Goal: Contribute content: Contribute content

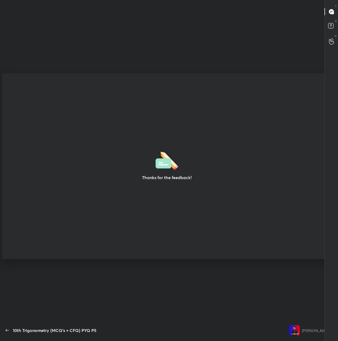
scroll to position [2, 0]
click at [8, 328] on icon "button" at bounding box center [7, 330] width 6 height 6
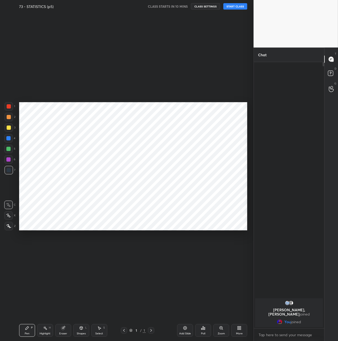
scroll to position [26233, 26308]
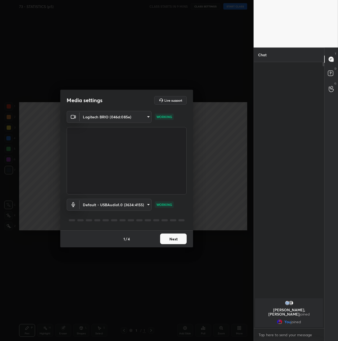
click at [173, 239] on button "Next" at bounding box center [173, 239] width 27 height 11
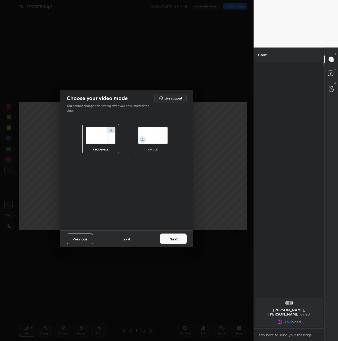
click at [83, 237] on button "Previous" at bounding box center [80, 239] width 27 height 11
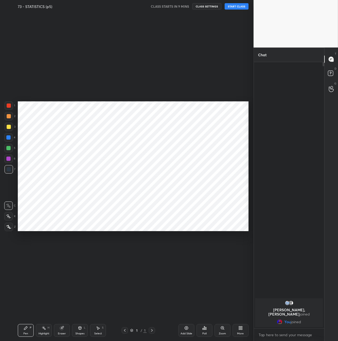
scroll to position [26233, 26308]
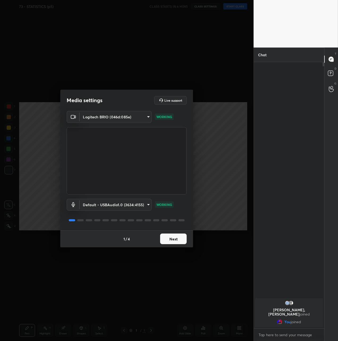
click at [172, 240] on button "Next" at bounding box center [173, 239] width 27 height 11
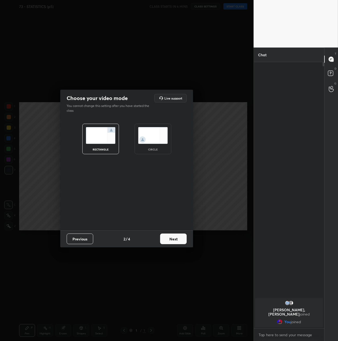
click at [153, 140] on img at bounding box center [153, 135] width 30 height 17
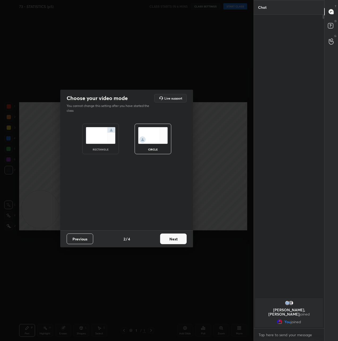
click at [176, 238] on button "Next" at bounding box center [173, 239] width 27 height 11
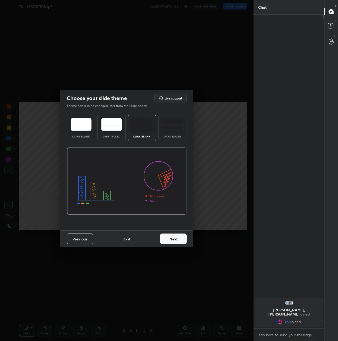
click at [178, 238] on button "Next" at bounding box center [173, 239] width 27 height 11
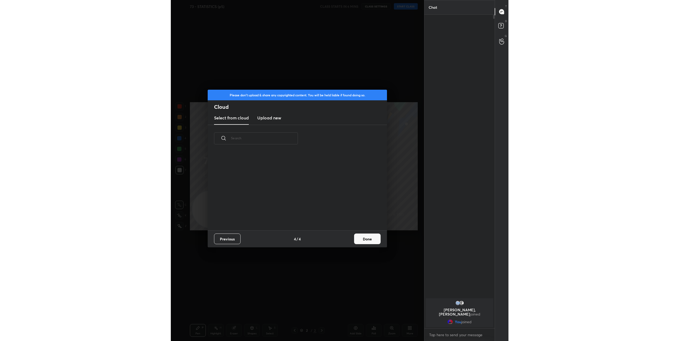
scroll to position [78, 170]
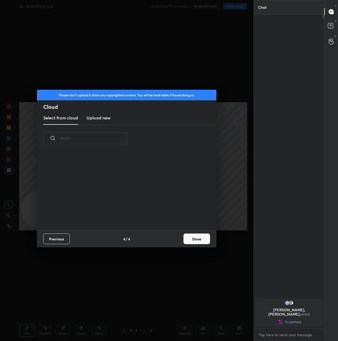
click at [102, 119] on h3 "Upload new" at bounding box center [99, 118] width 24 height 6
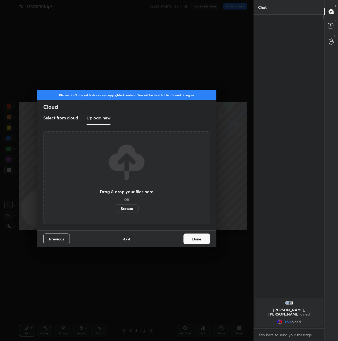
click at [128, 207] on label "Browse" at bounding box center [127, 208] width 24 height 8
click at [115, 207] on input "Browse" at bounding box center [115, 208] width 0 height 8
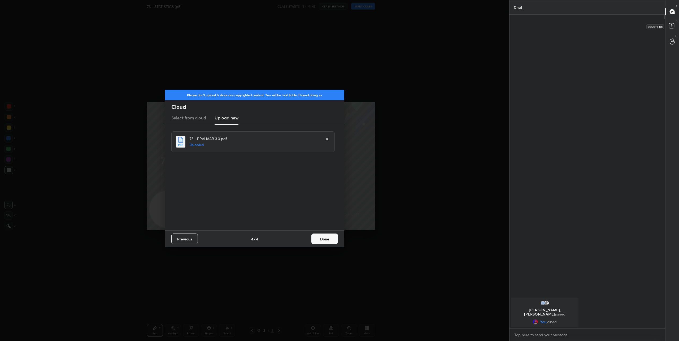
scroll to position [325, 154]
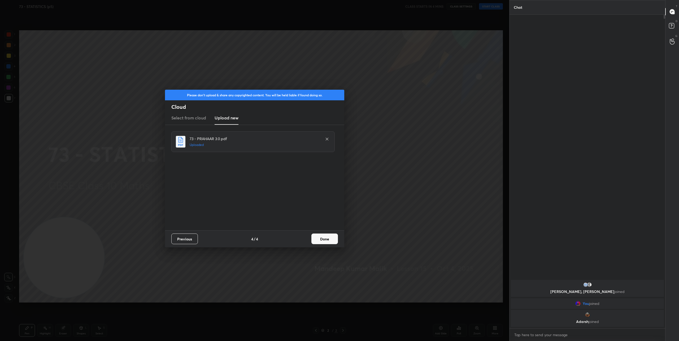
click at [324, 239] on button "Done" at bounding box center [325, 239] width 27 height 11
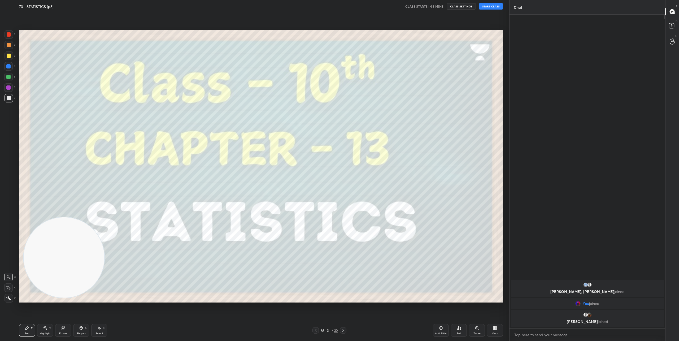
click at [338, 331] on icon at bounding box center [343, 330] width 4 height 4
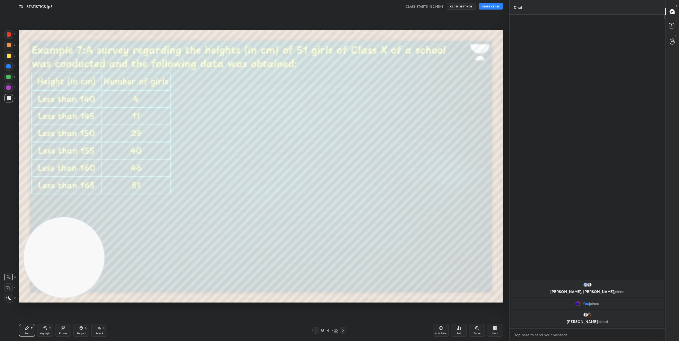
click at [317, 331] on icon at bounding box center [316, 330] width 4 height 4
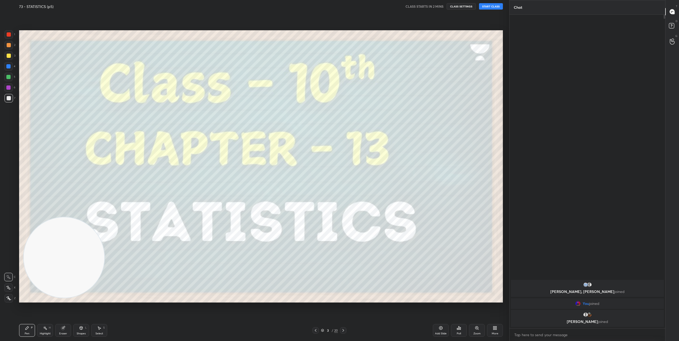
click at [8, 288] on icon at bounding box center [8, 287] width 4 height 3
click at [338, 5] on button "START CLASS" at bounding box center [491, 6] width 24 height 6
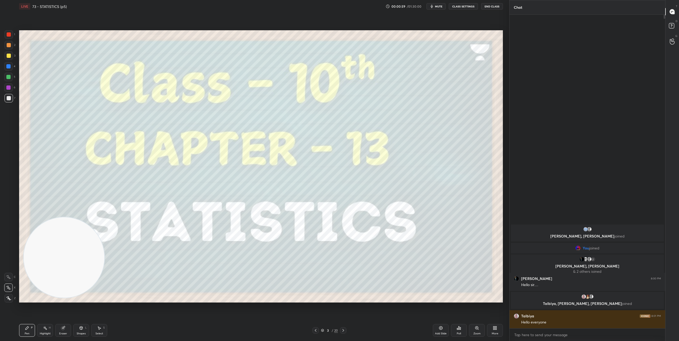
click at [338, 330] on icon at bounding box center [343, 330] width 4 height 4
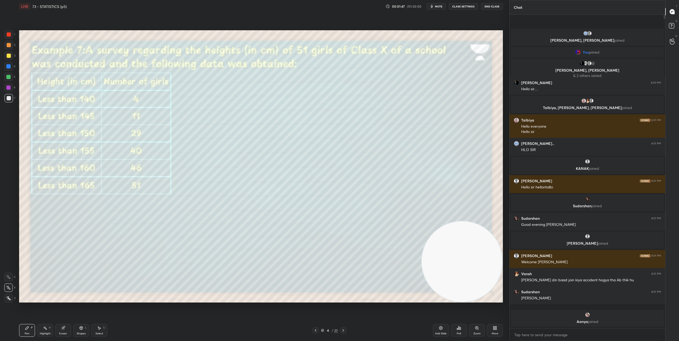
drag, startPoint x: 79, startPoint y: 253, endPoint x: 482, endPoint y: 275, distance: 403.8
click at [338, 275] on video at bounding box center [462, 261] width 81 height 81
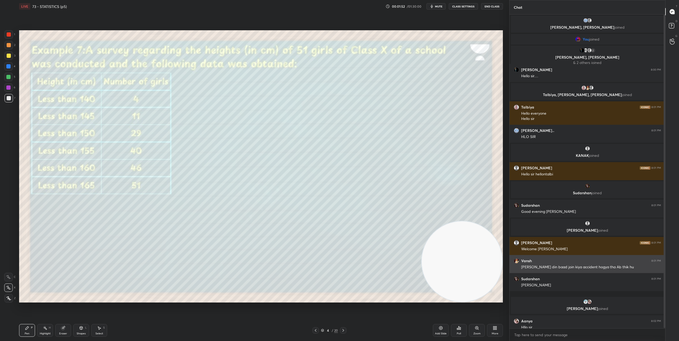
scroll to position [5, 0]
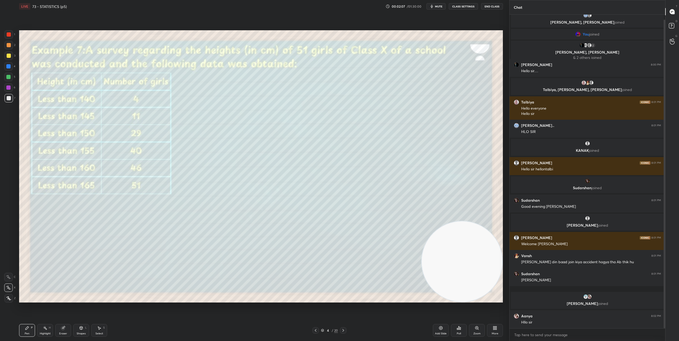
click at [78, 328] on div "Shapes L" at bounding box center [81, 330] width 16 height 13
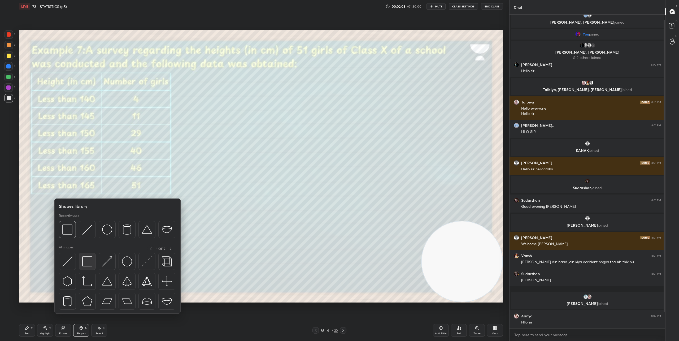
scroll to position [23, 0]
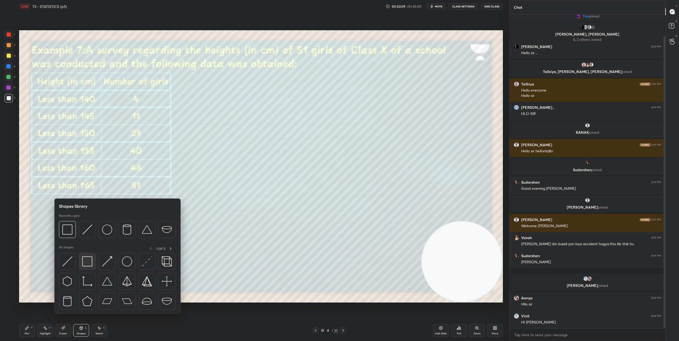
click at [86, 262] on img at bounding box center [87, 261] width 10 height 10
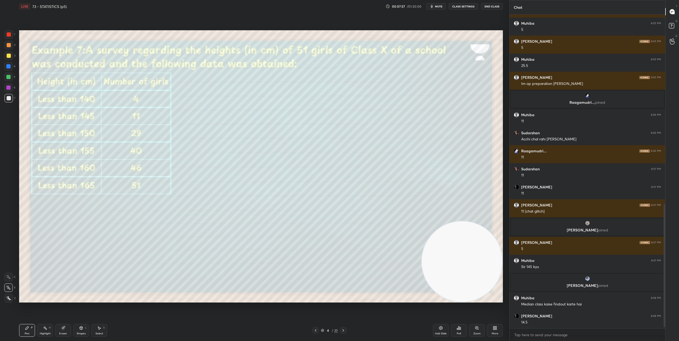
scroll to position [477, 0]
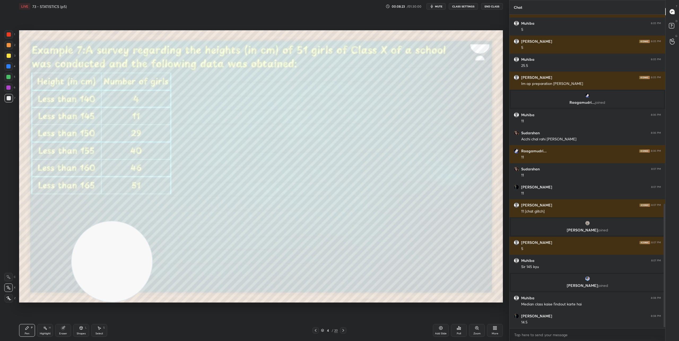
drag, startPoint x: 436, startPoint y: 255, endPoint x: 113, endPoint y: 272, distance: 323.4
click at [72, 290] on video at bounding box center [112, 261] width 81 height 81
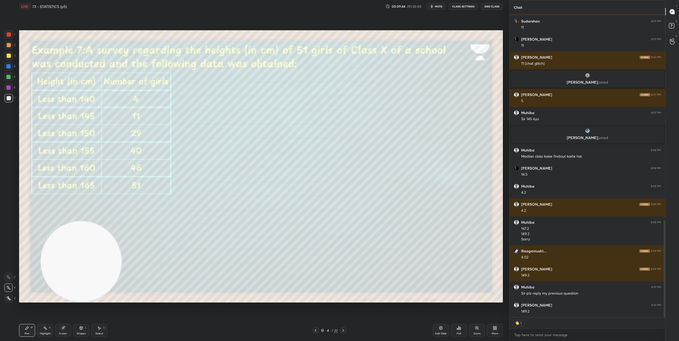
scroll to position [643, 0]
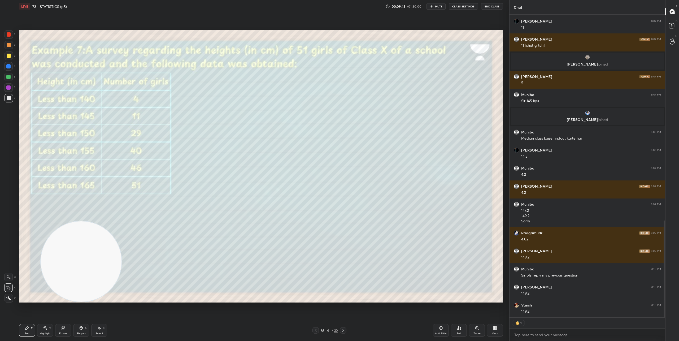
type textarea "x"
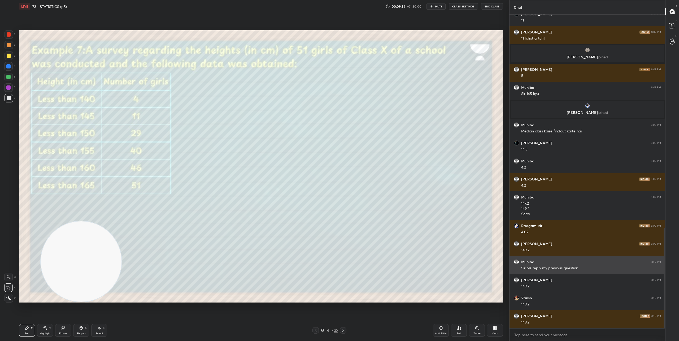
scroll to position [669, 0]
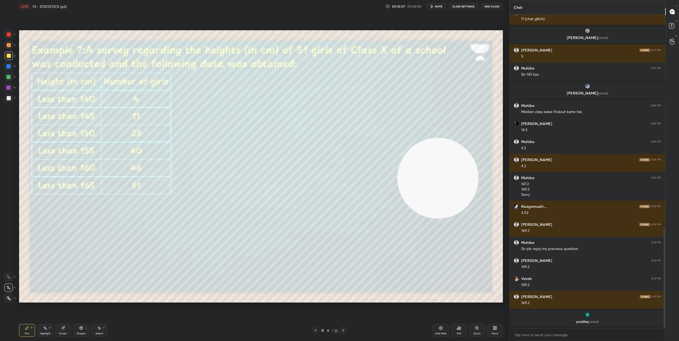
drag, startPoint x: 100, startPoint y: 254, endPoint x: 500, endPoint y: 190, distance: 405.0
click at [338, 187] on div "Setting up your live class Poll for secs No correct answer Start poll" at bounding box center [261, 166] width 488 height 307
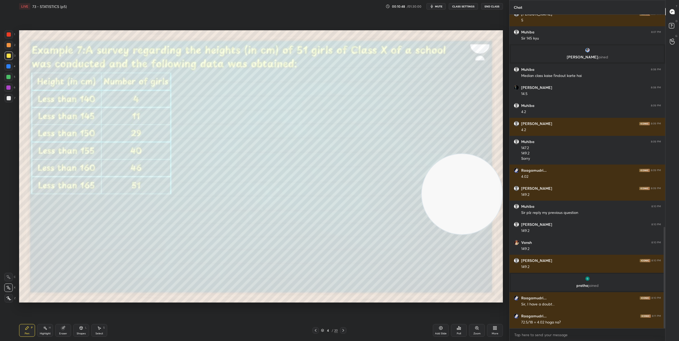
scroll to position [657, 0]
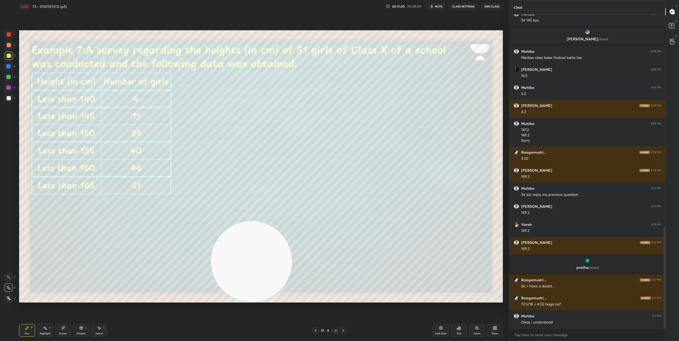
drag, startPoint x: 471, startPoint y: 198, endPoint x: 260, endPoint y: 269, distance: 222.3
click at [260, 269] on video at bounding box center [251, 261] width 81 height 81
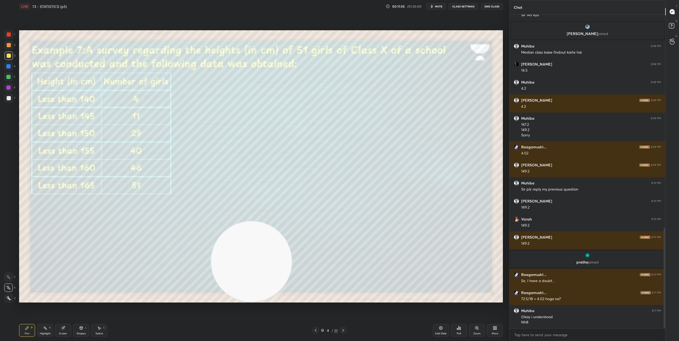
click at [63, 328] on icon at bounding box center [62, 327] width 3 height 3
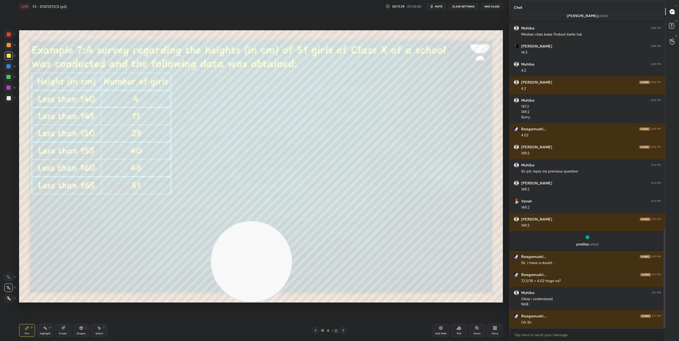
scroll to position [698, 0]
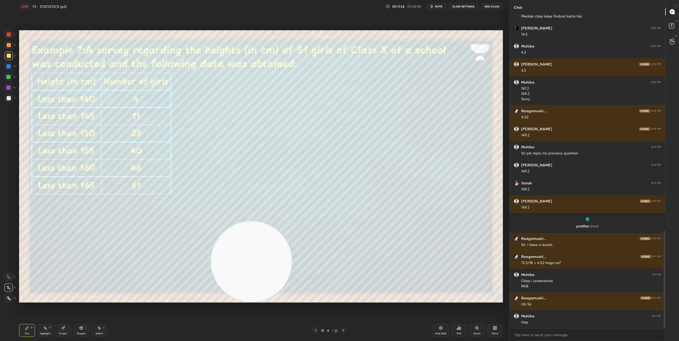
click at [338, 331] on icon at bounding box center [344, 330] width 2 height 3
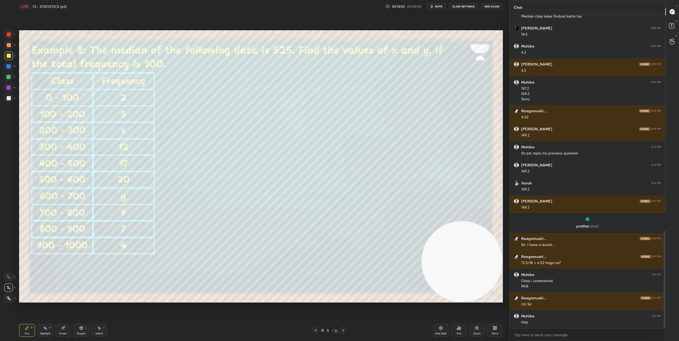
drag, startPoint x: 238, startPoint y: 255, endPoint x: 470, endPoint y: 283, distance: 234.2
click at [338, 283] on video at bounding box center [462, 261] width 81 height 81
click at [84, 332] on div "Shapes" at bounding box center [81, 333] width 9 height 3
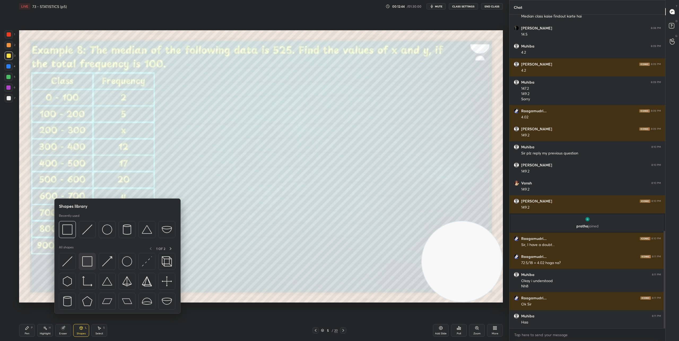
click at [89, 262] on img at bounding box center [87, 261] width 10 height 10
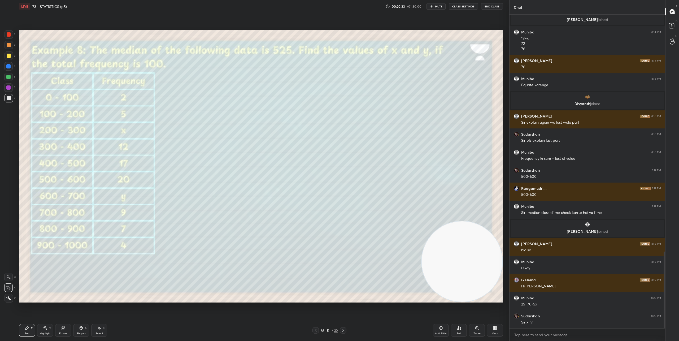
scroll to position [986, 0]
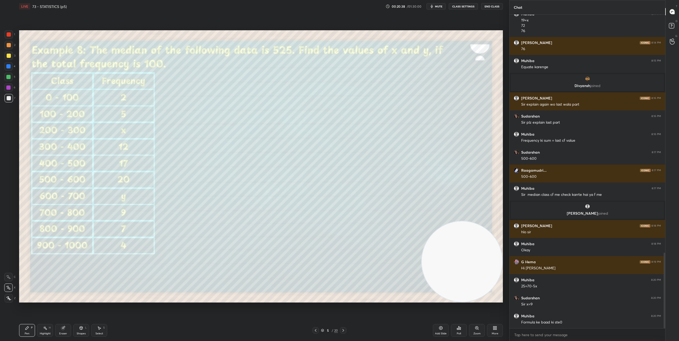
click at [63, 329] on icon at bounding box center [62, 327] width 3 height 3
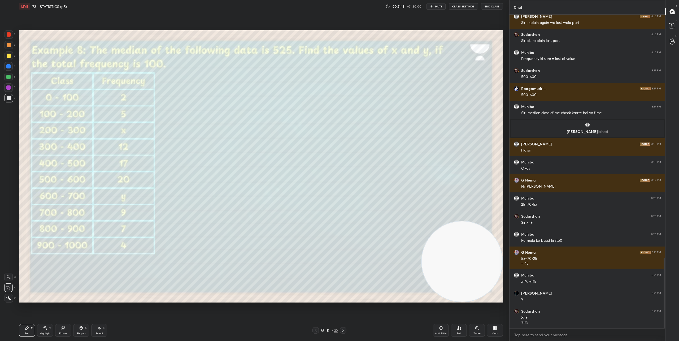
scroll to position [1086, 0]
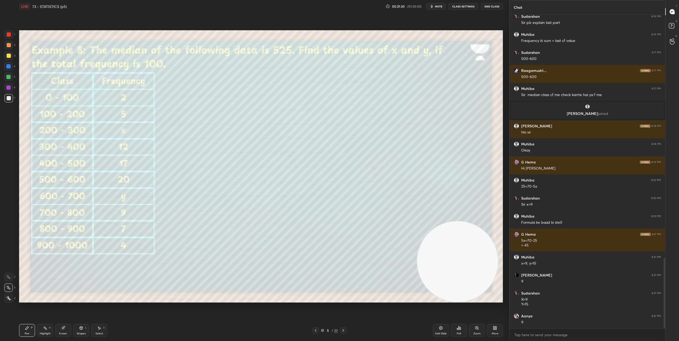
drag, startPoint x: 465, startPoint y: 264, endPoint x: 194, endPoint y: 273, distance: 271.1
click at [338, 274] on video at bounding box center [457, 261] width 81 height 81
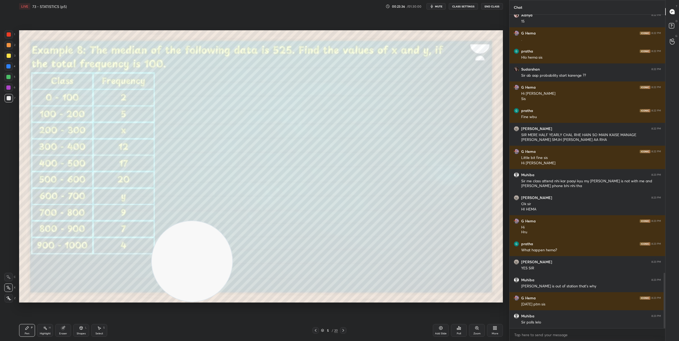
scroll to position [1477, 0]
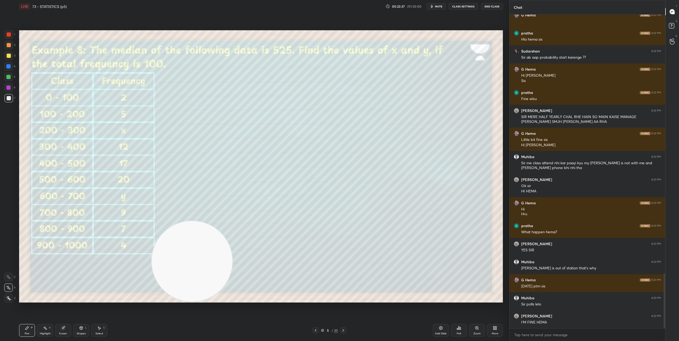
click at [338, 332] on icon at bounding box center [343, 330] width 4 height 4
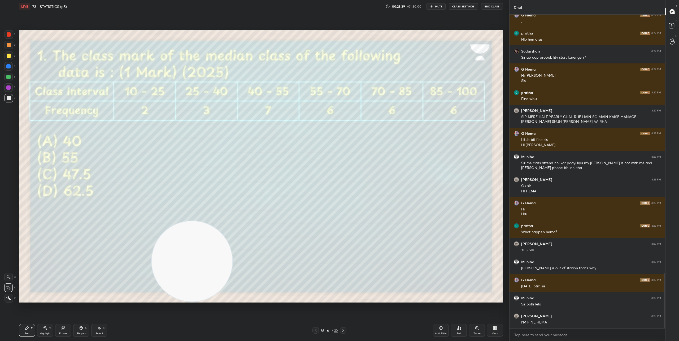
scroll to position [1495, 0]
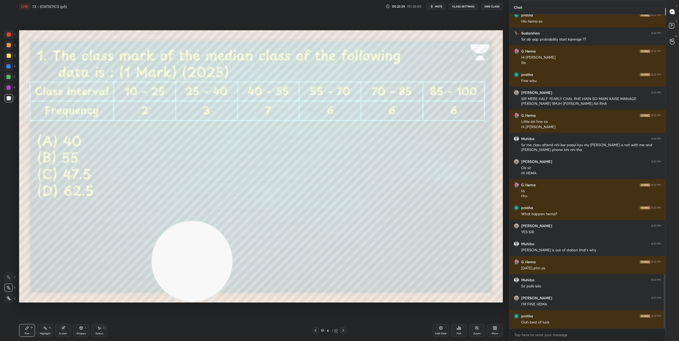
click at [338, 329] on icon at bounding box center [460, 328] width 1 height 2
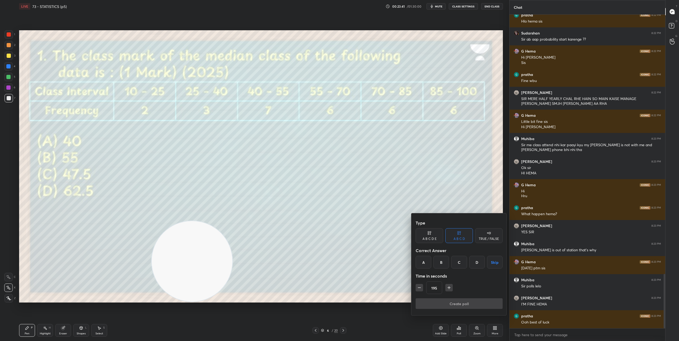
click at [338, 263] on div "D" at bounding box center [478, 262] width 16 height 13
click at [338, 287] on icon "button" at bounding box center [419, 287] width 5 height 5
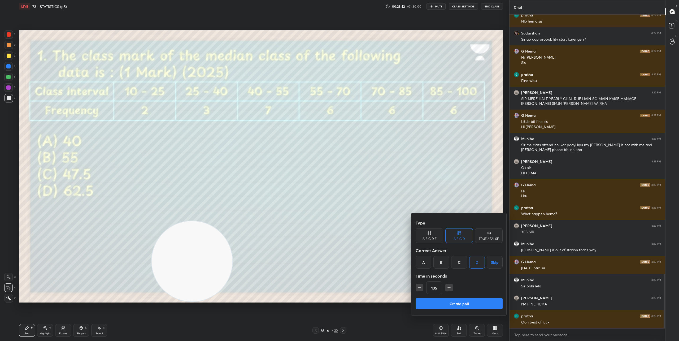
click at [338, 287] on icon "button" at bounding box center [419, 287] width 5 height 5
type input "120"
click at [338, 301] on button "Create poll" at bounding box center [459, 303] width 87 height 11
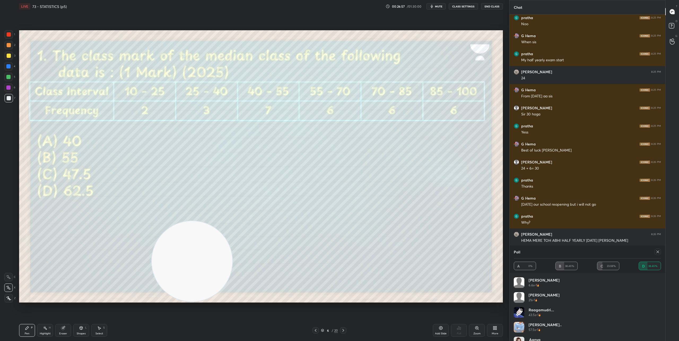
scroll to position [1722, 0]
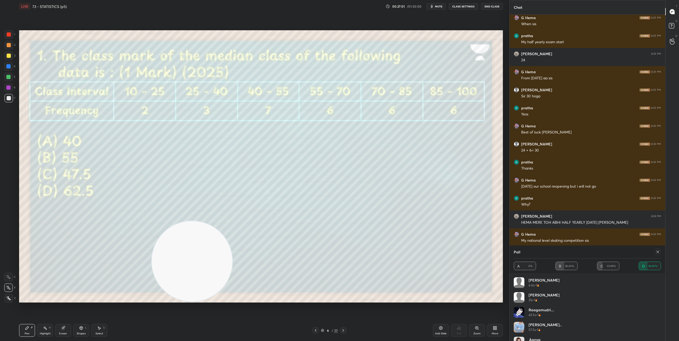
click at [338, 332] on icon at bounding box center [343, 330] width 4 height 4
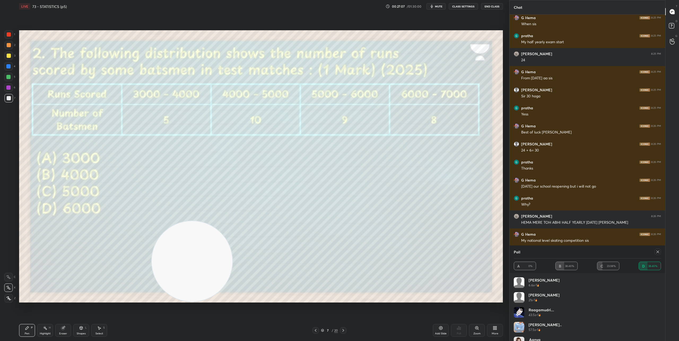
click at [338, 252] on icon at bounding box center [658, 252] width 4 height 4
type textarea "x"
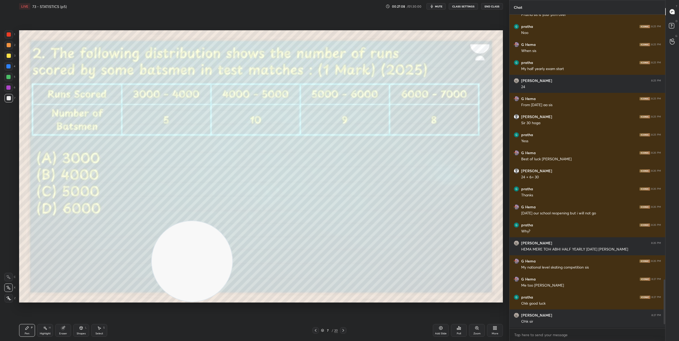
scroll to position [0, 0]
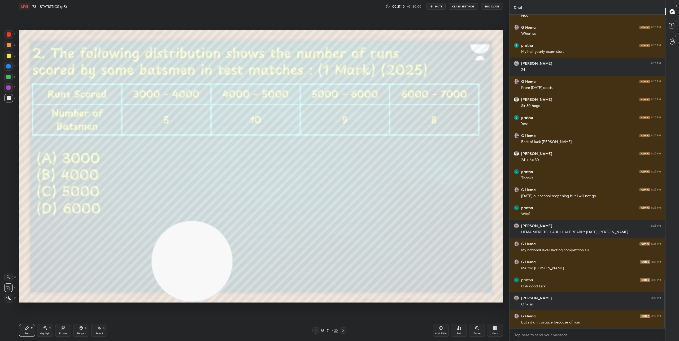
click at [338, 331] on div "Poll" at bounding box center [459, 330] width 16 height 13
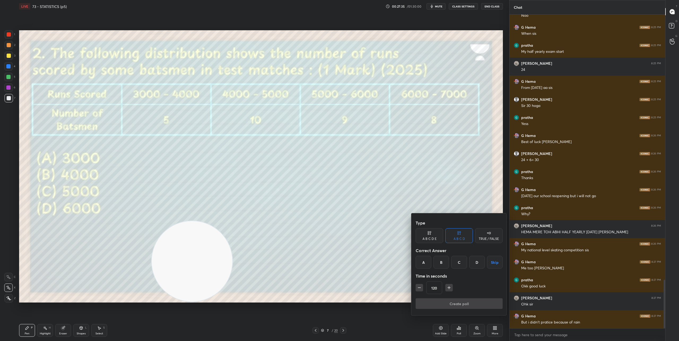
scroll to position [1730, 0]
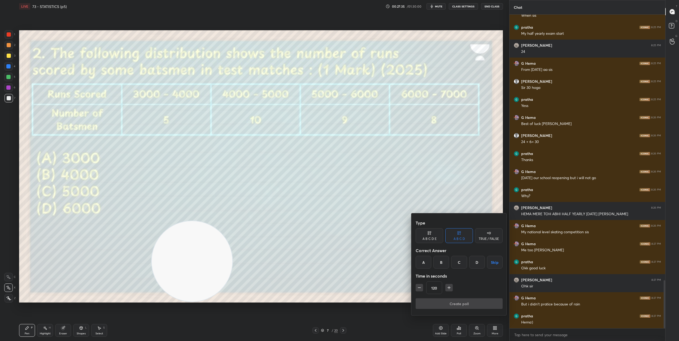
drag, startPoint x: 178, startPoint y: 141, endPoint x: 182, endPoint y: 147, distance: 7.5
click at [180, 150] on div at bounding box center [339, 170] width 679 height 341
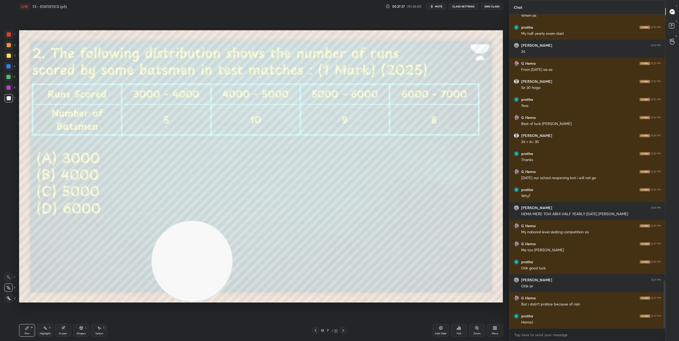
scroll to position [1748, 0]
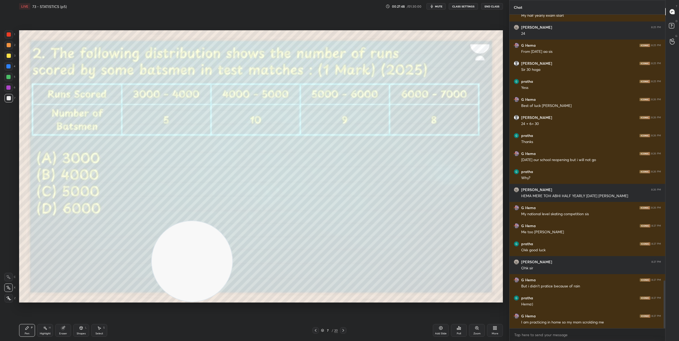
click at [338, 330] on div "Poll" at bounding box center [459, 330] width 16 height 13
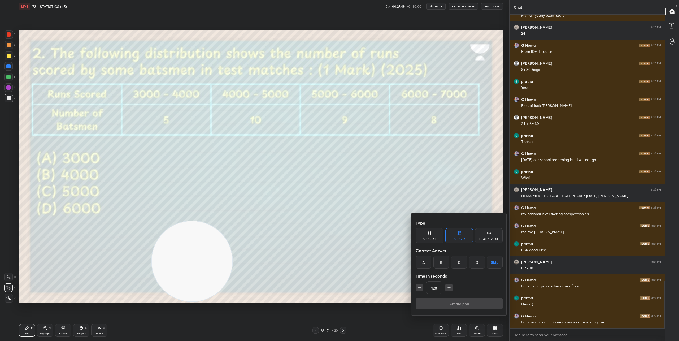
scroll to position [1768, 0]
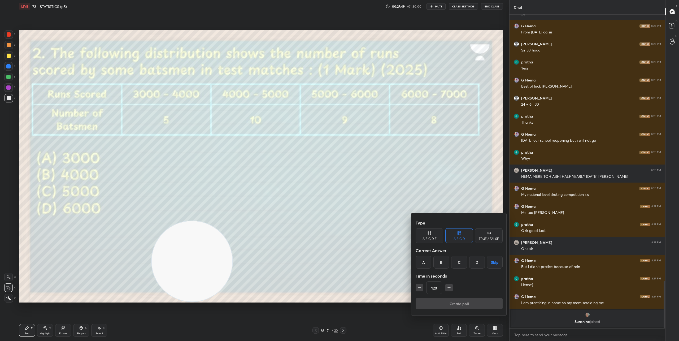
click at [338, 291] on button "button" at bounding box center [419, 287] width 7 height 7
type input "60"
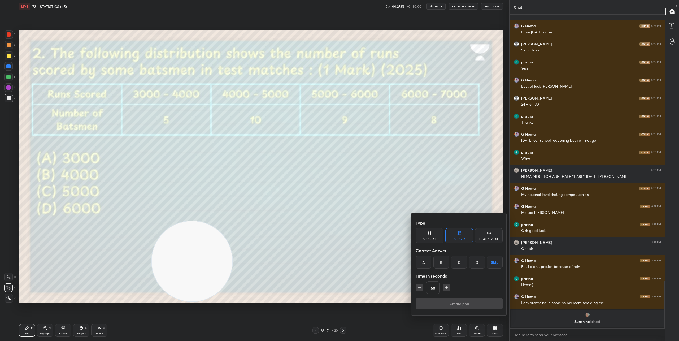
click at [338, 264] on div "B" at bounding box center [442, 262] width 16 height 13
click at [338, 302] on button "Create poll" at bounding box center [459, 303] width 87 height 11
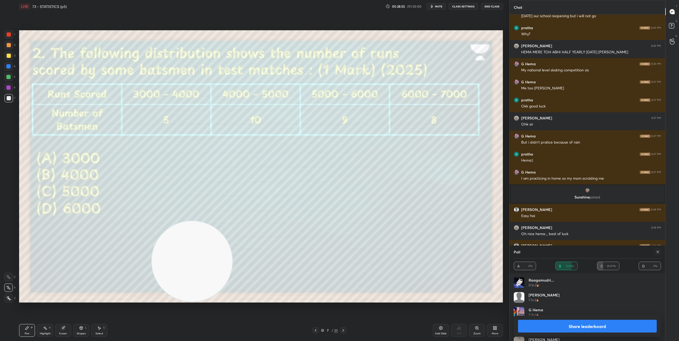
scroll to position [1750, 0]
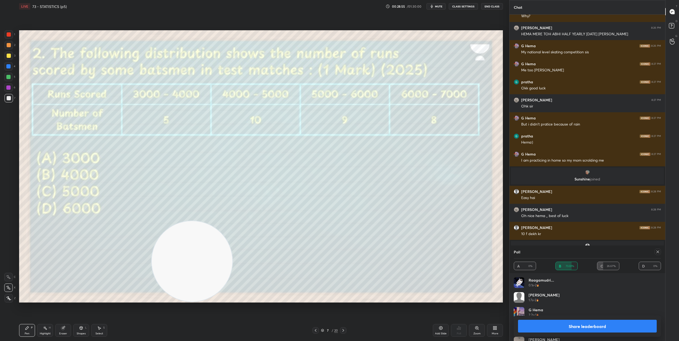
click at [338, 323] on button "Share leaderboard" at bounding box center [587, 326] width 139 height 13
type textarea "x"
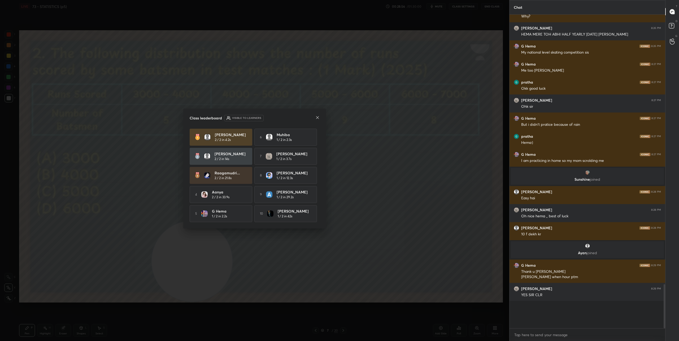
scroll to position [1726, 0]
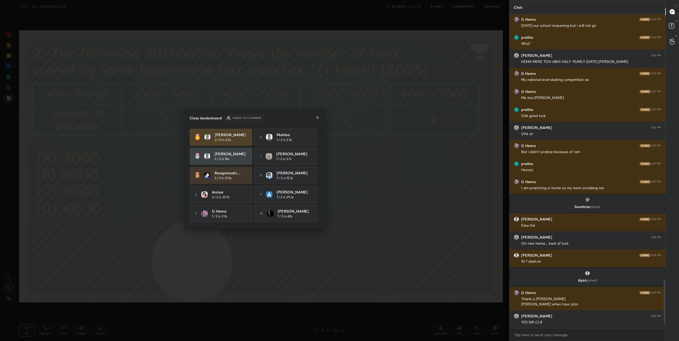
click at [317, 117] on icon at bounding box center [318, 117] width 4 height 4
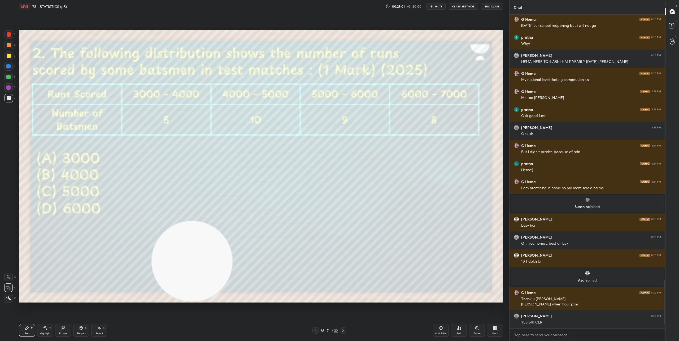
click at [338, 331] on icon at bounding box center [343, 330] width 4 height 4
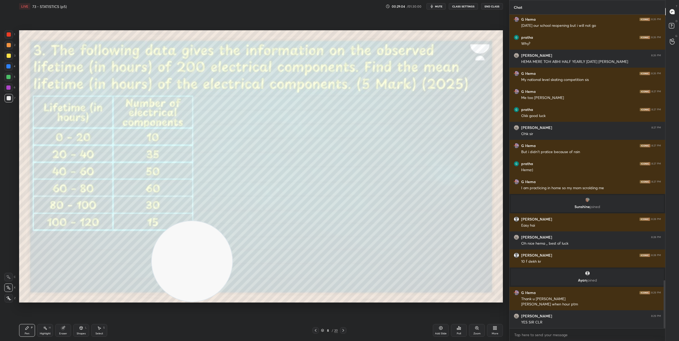
scroll to position [1740, 0]
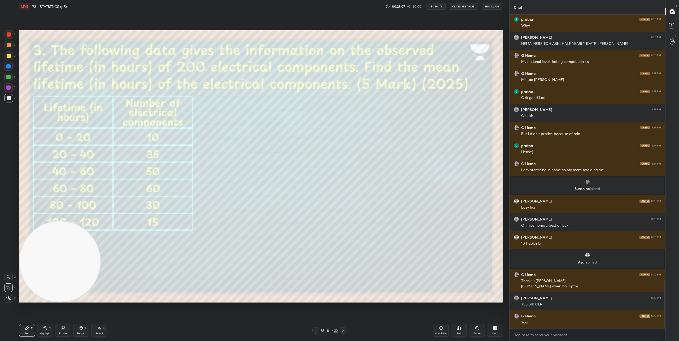
drag, startPoint x: 193, startPoint y: 263, endPoint x: 24, endPoint y: 299, distance: 173.1
click at [24, 299] on video at bounding box center [60, 261] width 81 height 81
click at [82, 333] on div "Shapes" at bounding box center [81, 333] width 9 height 3
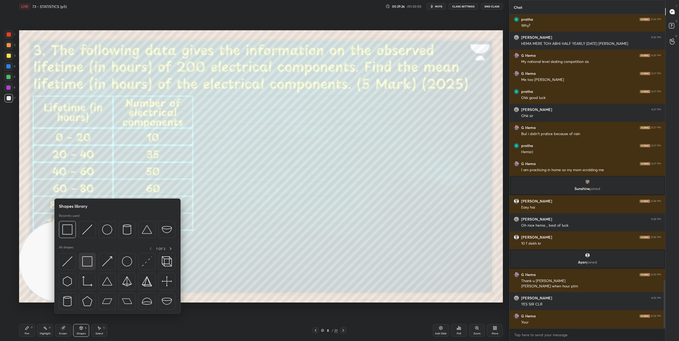
click at [89, 261] on img at bounding box center [87, 261] width 10 height 10
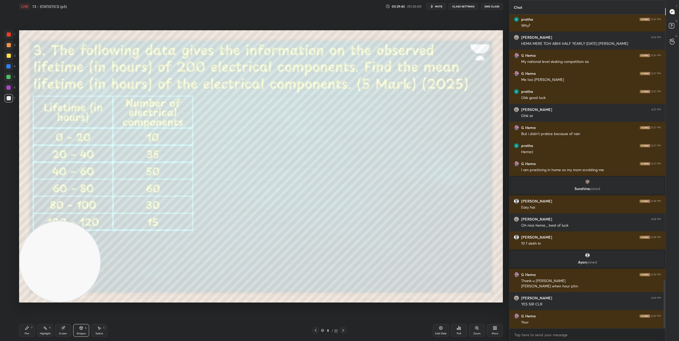
scroll to position [1758, 0]
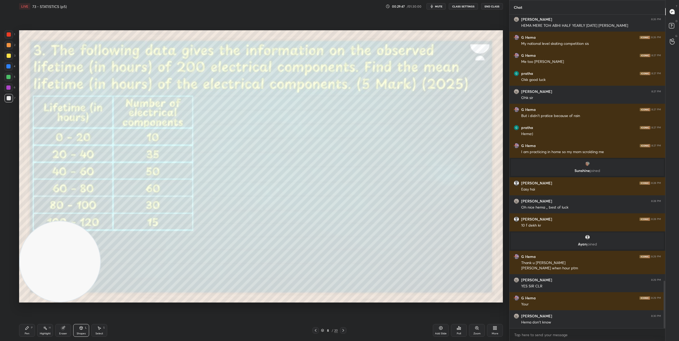
click at [103, 327] on div "Select S" at bounding box center [99, 330] width 16 height 13
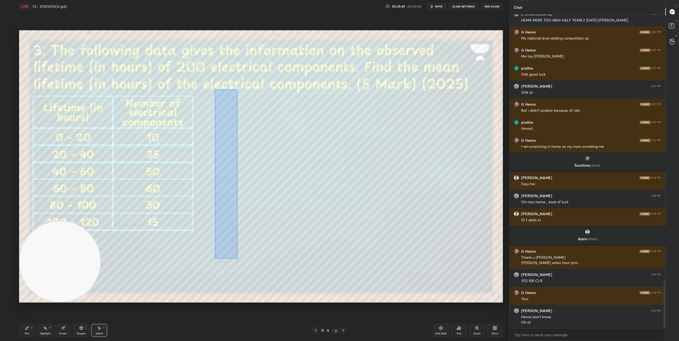
drag, startPoint x: 236, startPoint y: 255, endPoint x: 215, endPoint y: 89, distance: 166.6
click at [215, 89] on div "0 ° Undo Copy Duplicate Duplicate to new slide Delete" at bounding box center [261, 166] width 484 height 272
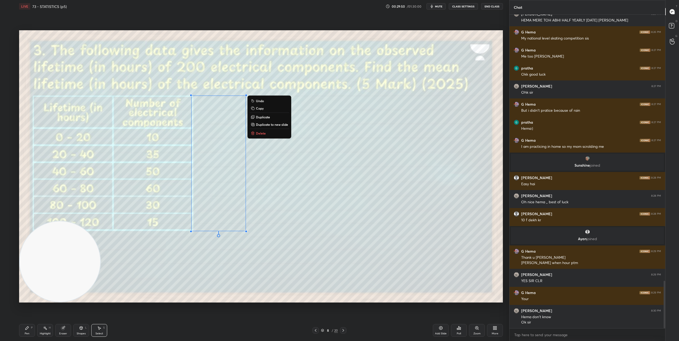
click at [265, 117] on p "Duplicate" at bounding box center [263, 117] width 14 height 4
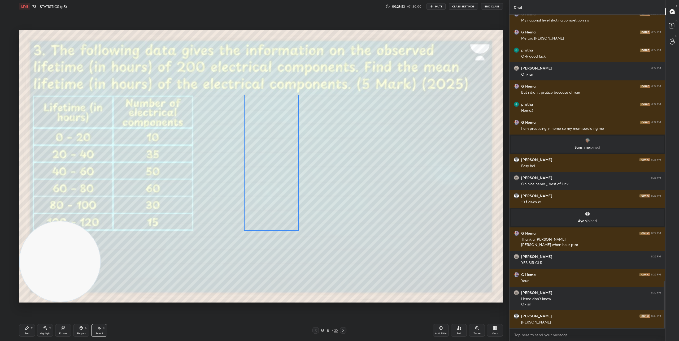
drag, startPoint x: 221, startPoint y: 160, endPoint x: 262, endPoint y: 149, distance: 43.4
click at [262, 149] on div "0 ° Undo Copy Duplicate Duplicate to new slide Delete" at bounding box center [261, 166] width 484 height 272
drag, startPoint x: 149, startPoint y: 291, endPoint x: 71, endPoint y: 308, distance: 80.0
click at [148, 291] on div "0 ° Undo Copy Duplicate Duplicate to new slide Delete" at bounding box center [261, 166] width 484 height 272
drag, startPoint x: 27, startPoint y: 328, endPoint x: 28, endPoint y: 325, distance: 2.7
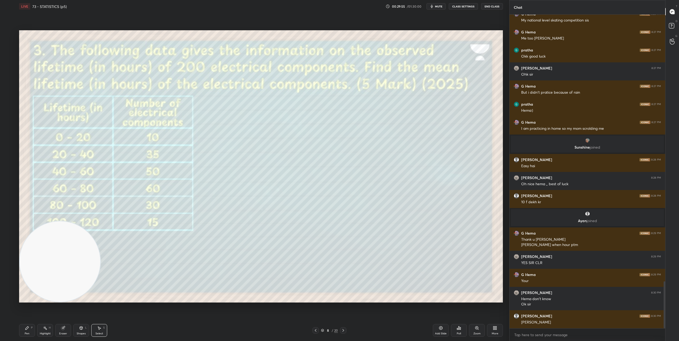
click at [27, 327] on icon at bounding box center [26, 327] width 3 height 3
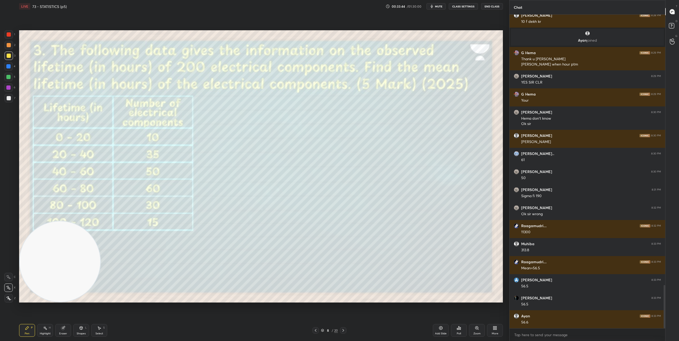
scroll to position [1980, 0]
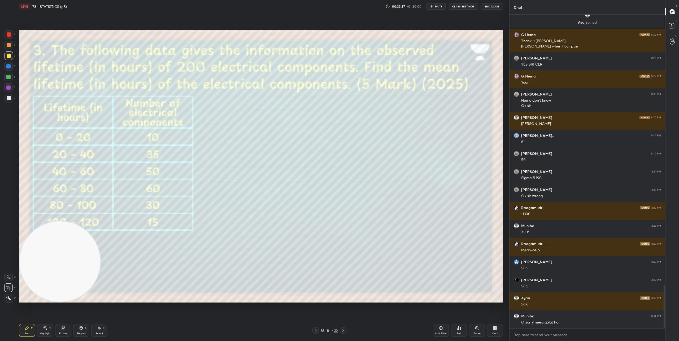
click at [63, 332] on div "Eraser" at bounding box center [63, 333] width 8 height 3
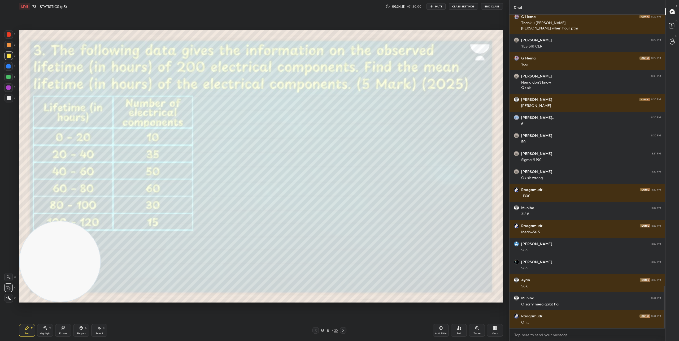
drag, startPoint x: 65, startPoint y: 328, endPoint x: 108, endPoint y: 303, distance: 49.6
click at [65, 328] on icon at bounding box center [63, 328] width 4 height 4
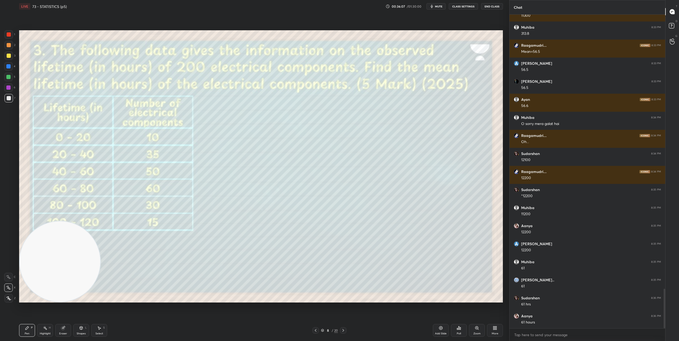
scroll to position [2196, 0]
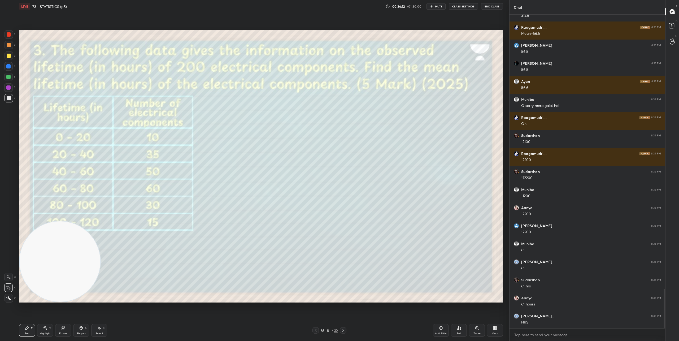
click at [338, 331] on icon at bounding box center [343, 330] width 4 height 4
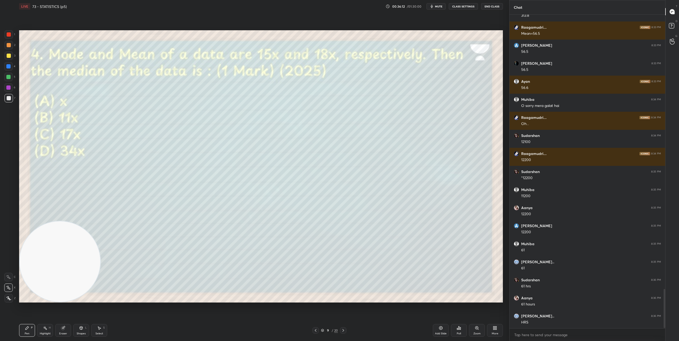
scroll to position [2215, 0]
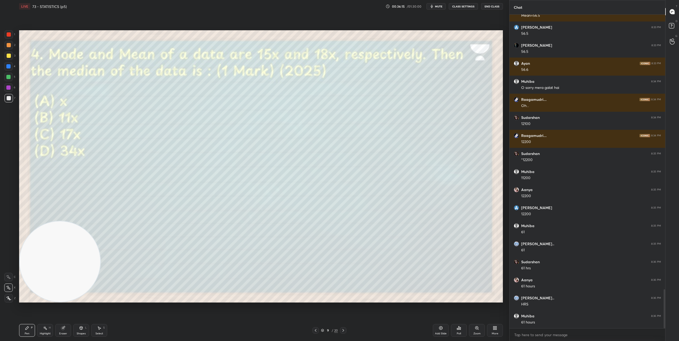
click at [338, 330] on div "Poll" at bounding box center [459, 330] width 16 height 13
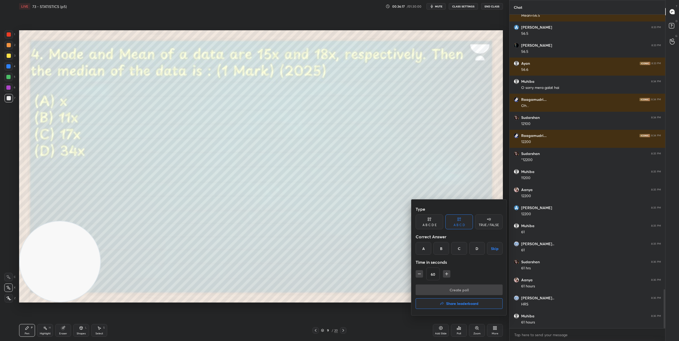
click at [338, 274] on icon "button" at bounding box center [446, 273] width 5 height 5
type input "90"
click at [338, 252] on div "C" at bounding box center [459, 248] width 16 height 13
click at [338, 288] on button "Create poll" at bounding box center [459, 290] width 87 height 11
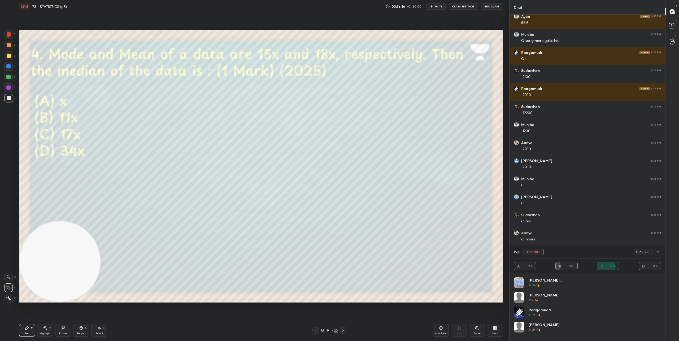
scroll to position [2124, 0]
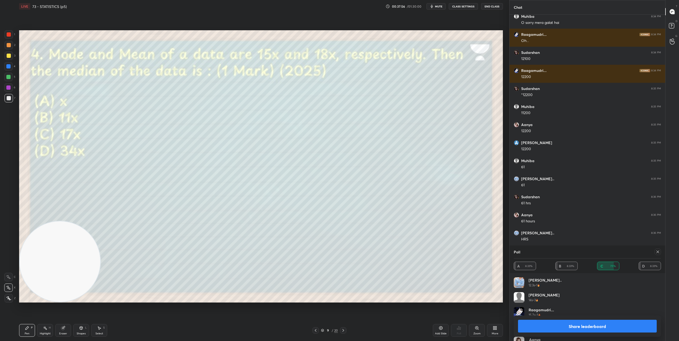
click at [338, 328] on button "Share leaderboard" at bounding box center [587, 326] width 139 height 13
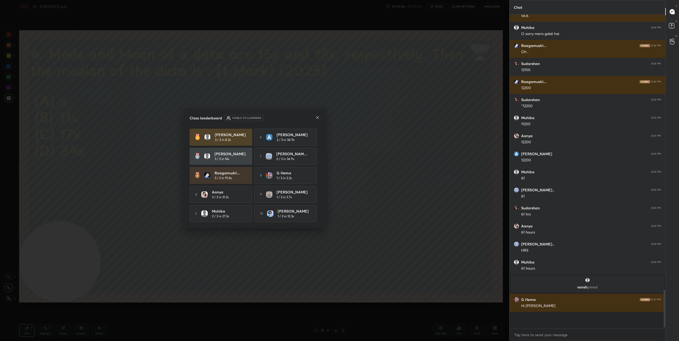
scroll to position [311, 154]
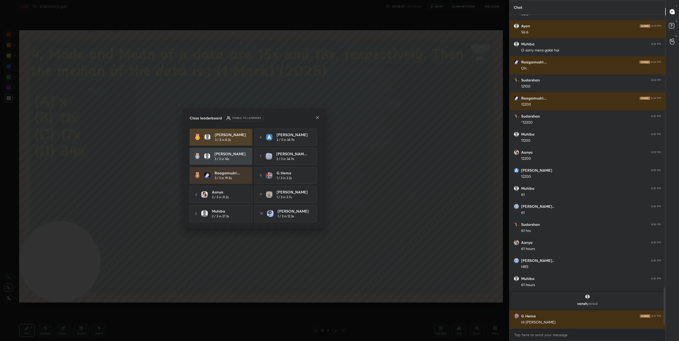
click at [317, 117] on icon at bounding box center [317, 117] width 3 height 3
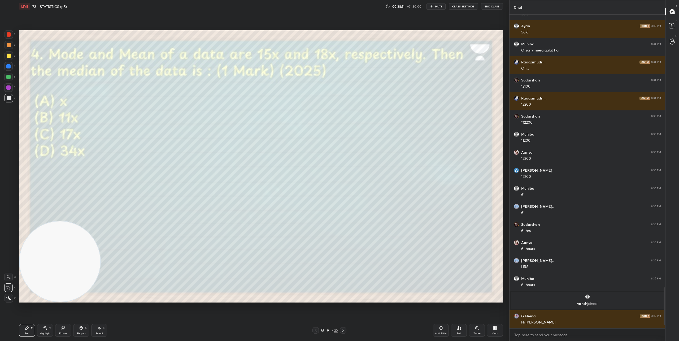
click at [338, 330] on icon at bounding box center [344, 330] width 2 height 3
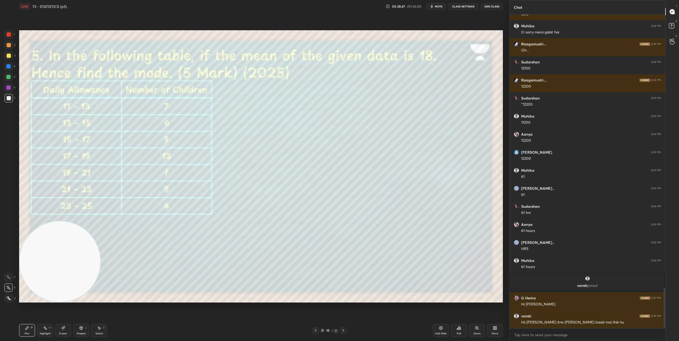
click at [83, 330] on div "Shapes L" at bounding box center [81, 330] width 16 height 13
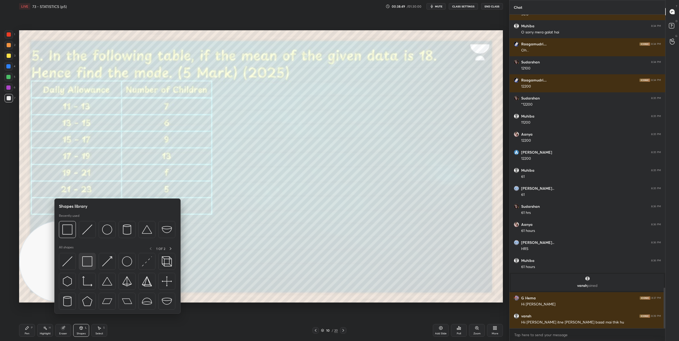
click at [88, 267] on div at bounding box center [87, 261] width 17 height 17
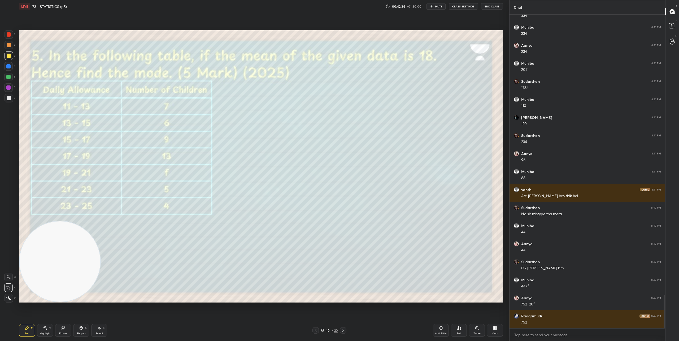
scroll to position [2653, 0]
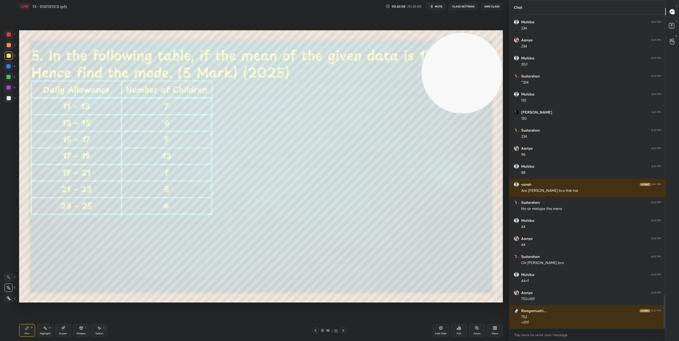
drag, startPoint x: 105, startPoint y: 235, endPoint x: 501, endPoint y: 39, distance: 441.7
click at [338, 34] on div "Setting up your live class Poll for secs No correct answer Start poll" at bounding box center [261, 166] width 488 height 307
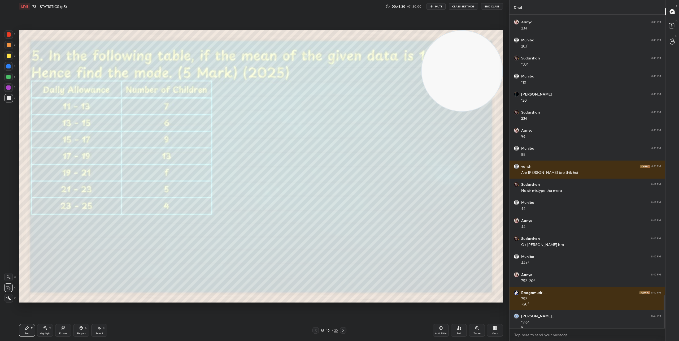
scroll to position [2677, 0]
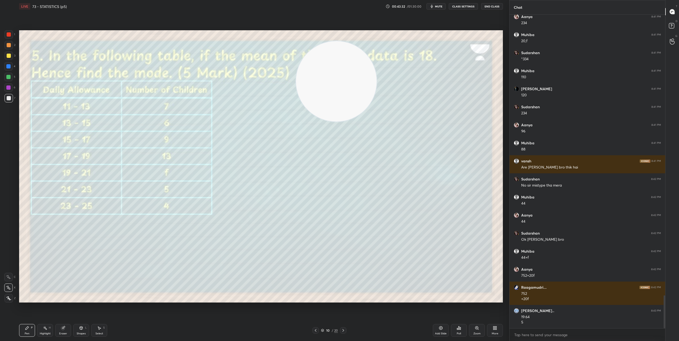
drag, startPoint x: 455, startPoint y: 64, endPoint x: 338, endPoint y: 69, distance: 116.6
click at [332, 71] on video at bounding box center [336, 81] width 81 height 81
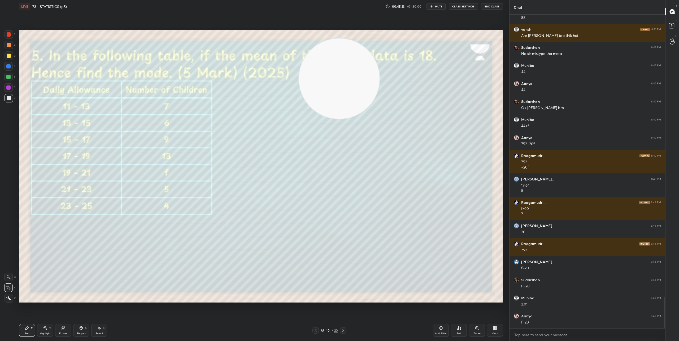
scroll to position [2826, 0]
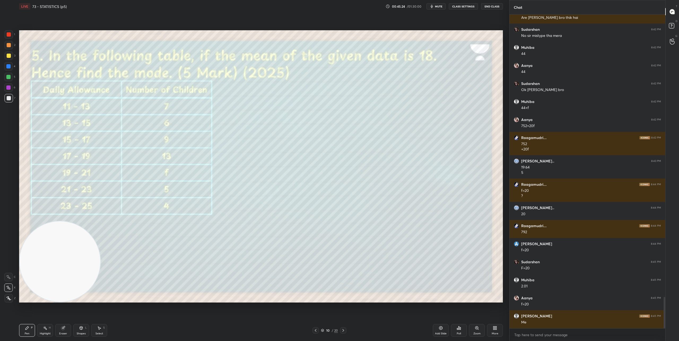
drag, startPoint x: 326, startPoint y: 72, endPoint x: 37, endPoint y: 292, distance: 363.3
click at [37, 295] on video at bounding box center [60, 261] width 81 height 81
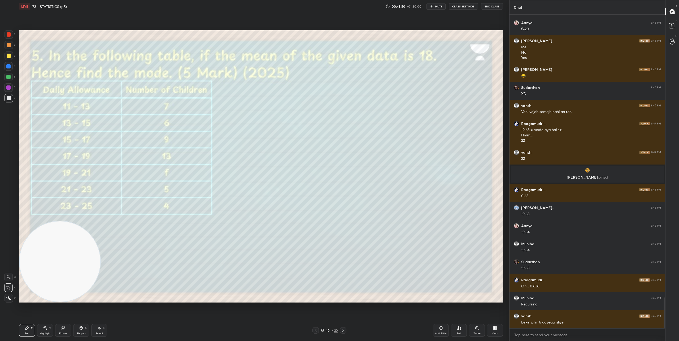
scroll to position [2883, 0]
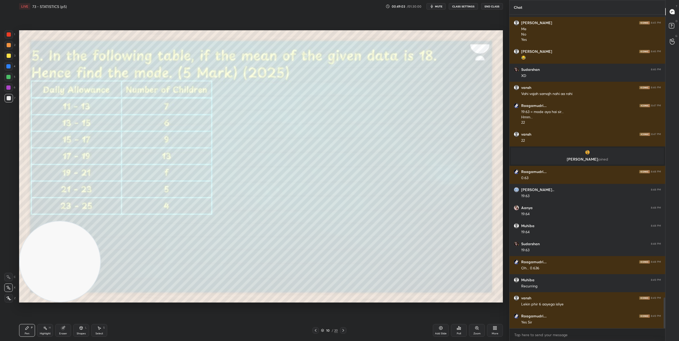
click at [338, 330] on icon at bounding box center [343, 330] width 4 height 4
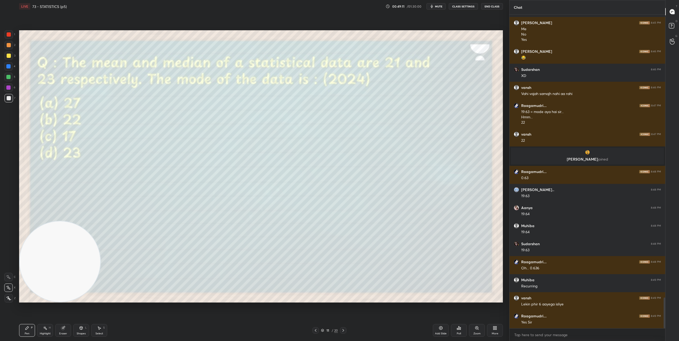
click at [338, 332] on div "Poll" at bounding box center [459, 333] width 4 height 3
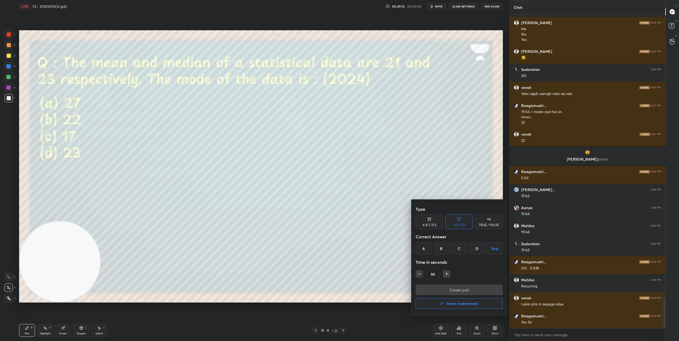
click at [338, 249] on div "A" at bounding box center [424, 248] width 16 height 13
click at [338, 288] on button "Create poll" at bounding box center [459, 290] width 87 height 11
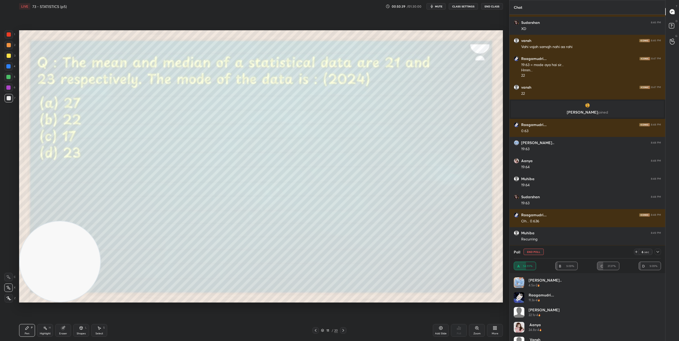
scroll to position [25, 0]
click at [338, 252] on icon at bounding box center [658, 252] width 4 height 4
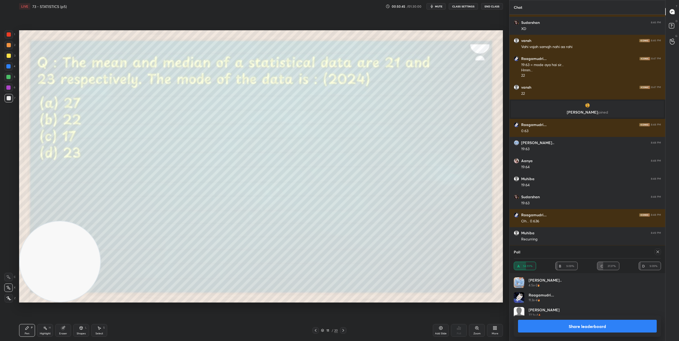
scroll to position [62, 146]
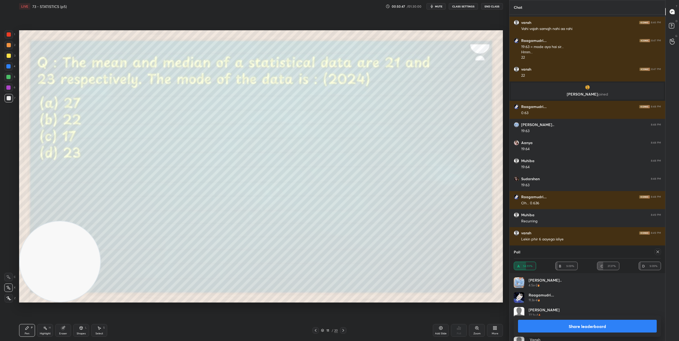
click at [338, 325] on button "Share leaderboard" at bounding box center [587, 326] width 139 height 13
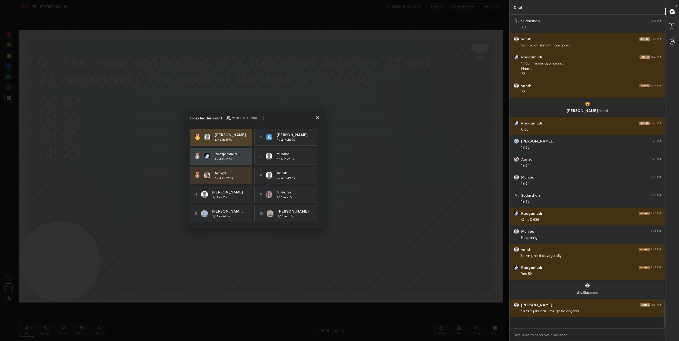
scroll to position [312, 154]
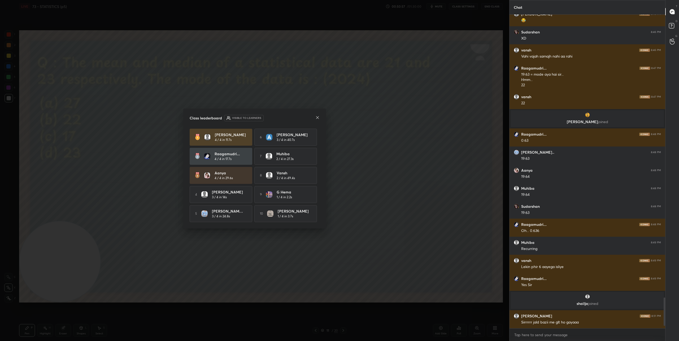
click at [317, 117] on icon at bounding box center [318, 117] width 4 height 4
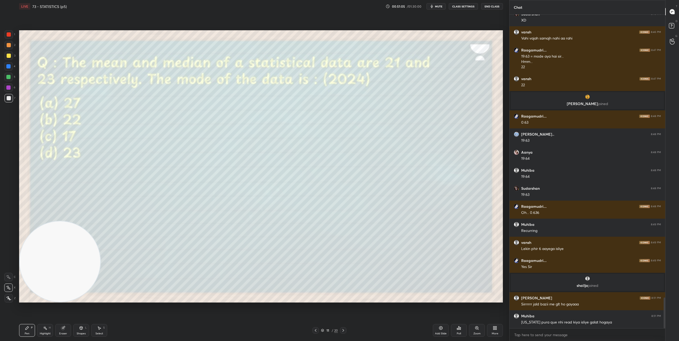
scroll to position [2908, 0]
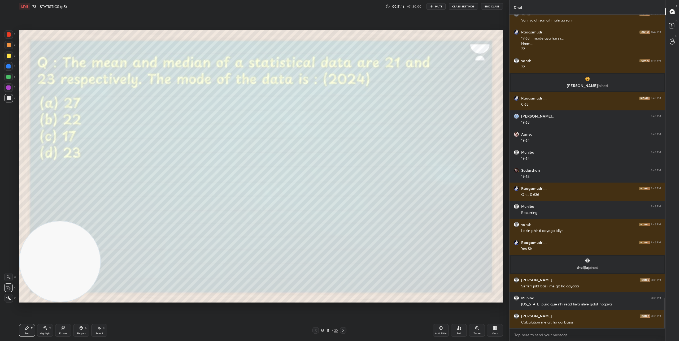
click at [338, 331] on div at bounding box center [343, 330] width 6 height 6
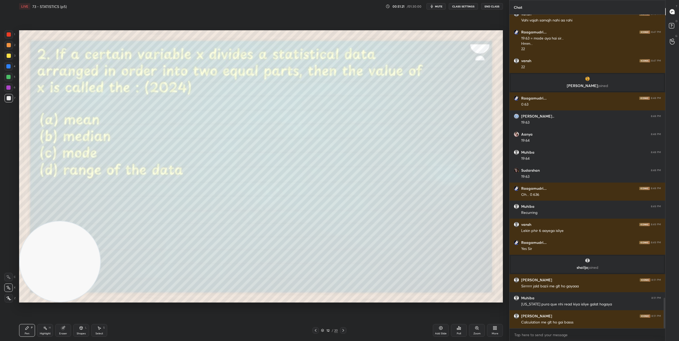
click at [338, 331] on div "Poll" at bounding box center [459, 330] width 16 height 13
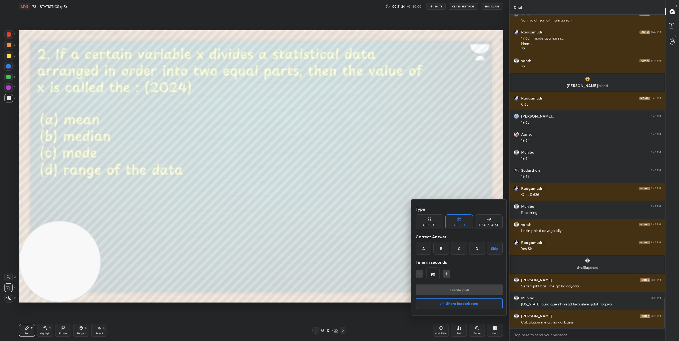
click at [338, 250] on div "B" at bounding box center [442, 248] width 16 height 13
click at [338, 288] on button "Create poll" at bounding box center [459, 290] width 87 height 11
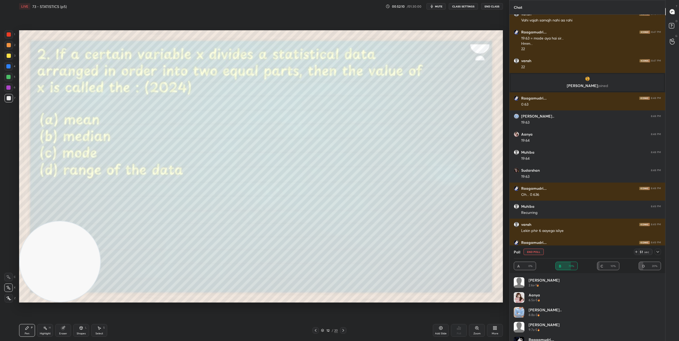
scroll to position [2954, 0]
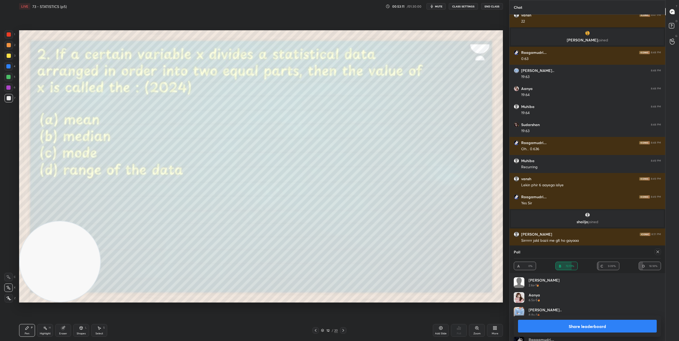
click at [338, 250] on icon at bounding box center [658, 252] width 4 height 4
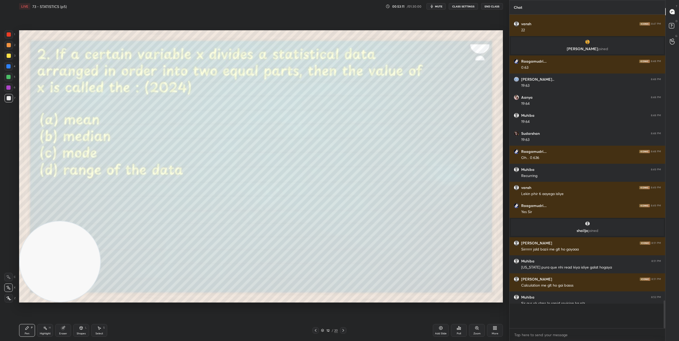
scroll to position [309, 154]
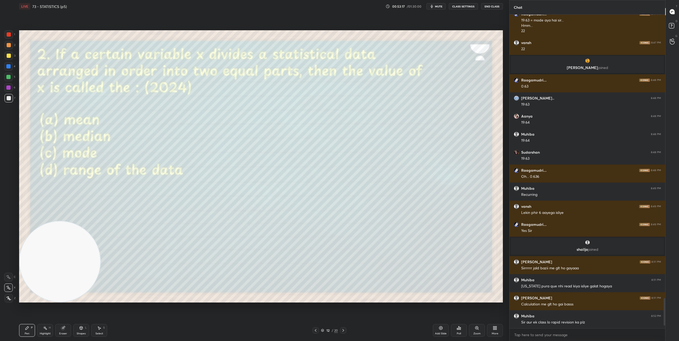
click at [338, 332] on icon at bounding box center [343, 330] width 4 height 4
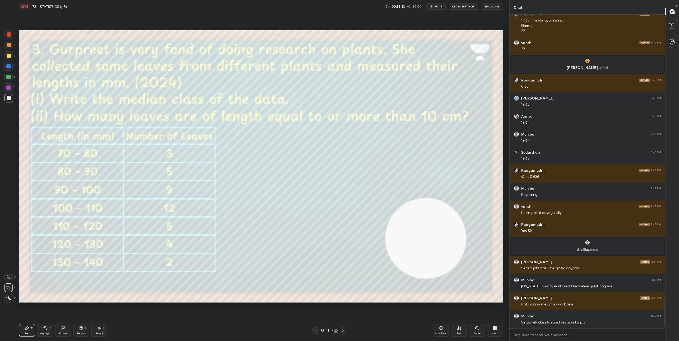
drag, startPoint x: 75, startPoint y: 261, endPoint x: 492, endPoint y: 255, distance: 417.3
click at [338, 252] on video at bounding box center [426, 238] width 81 height 81
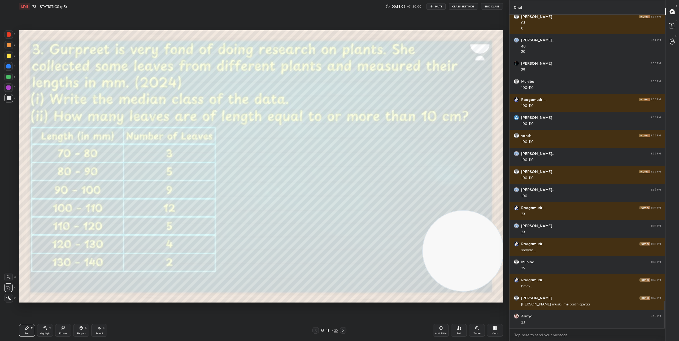
scroll to position [3262, 0]
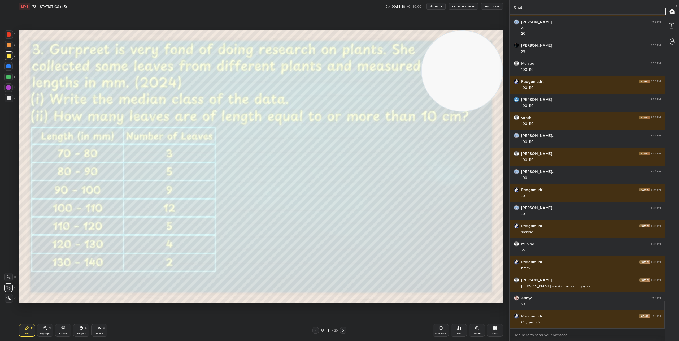
drag, startPoint x: 479, startPoint y: 257, endPoint x: 496, endPoint y: 58, distance: 199.7
click at [338, 58] on video at bounding box center [462, 71] width 81 height 81
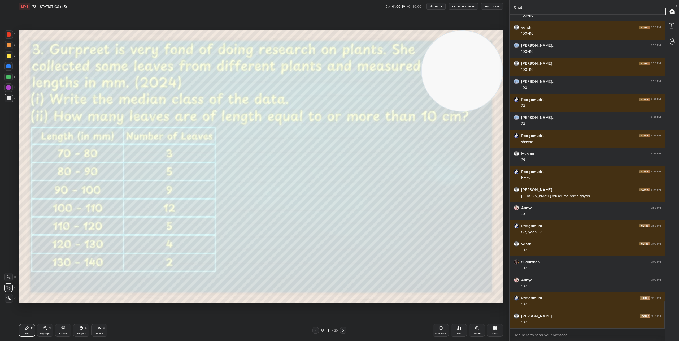
scroll to position [3370, 0]
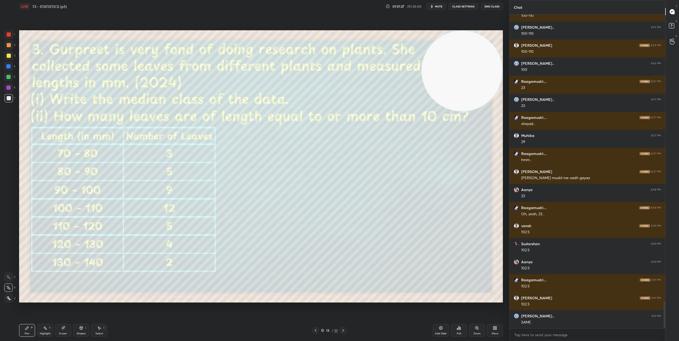
click at [338, 330] on icon at bounding box center [343, 330] width 4 height 4
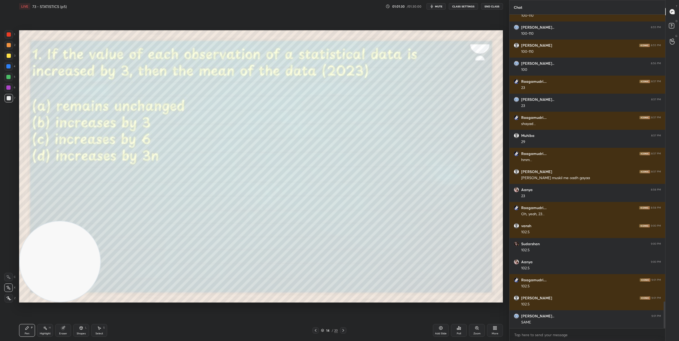
drag, startPoint x: 468, startPoint y: 77, endPoint x: 2, endPoint y: 308, distance: 519.3
click at [3, 308] on div "1 2 3 4 5 6 7 C X Z C X Z E E Erase all H H LIVE 73 - STATISTICS (p5) 01:01:30 …" at bounding box center [252, 170] width 505 height 341
click at [338, 330] on div "Poll" at bounding box center [459, 330] width 16 height 13
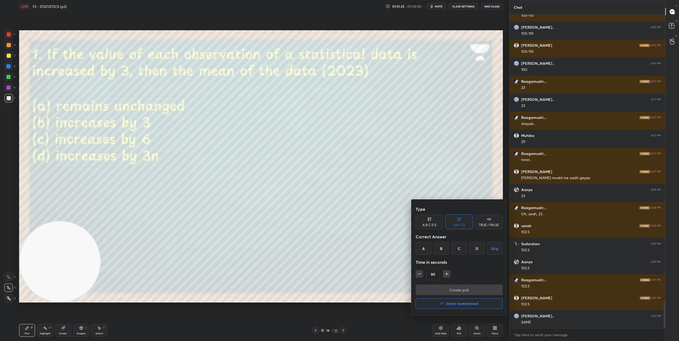
click at [338, 247] on div "B" at bounding box center [442, 248] width 16 height 13
click at [338, 286] on button "Create poll" at bounding box center [459, 290] width 87 height 11
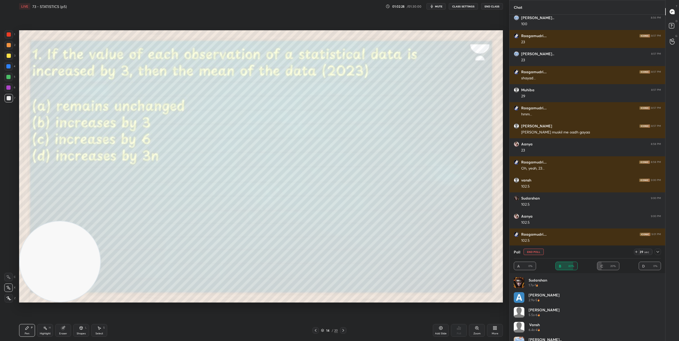
scroll to position [3434, 0]
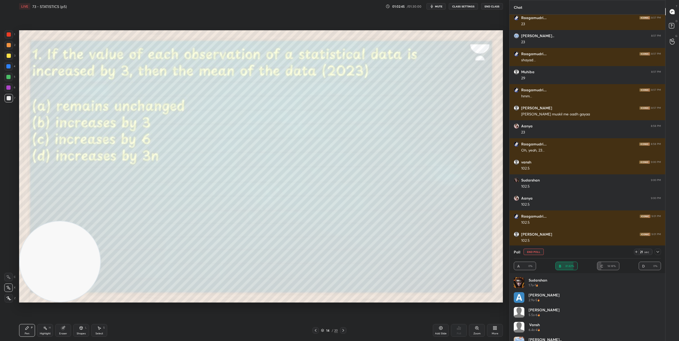
click at [338, 331] on icon at bounding box center [343, 330] width 4 height 4
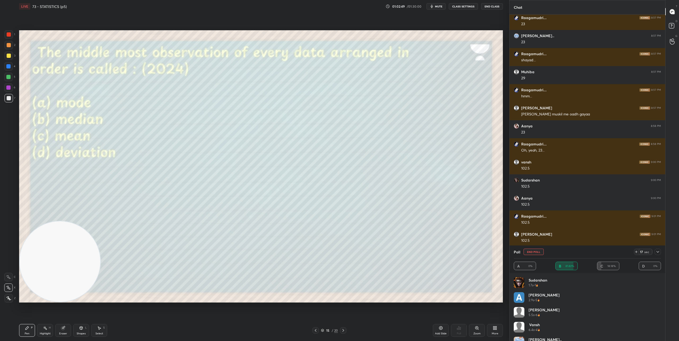
click at [338, 253] on button "End Poll" at bounding box center [534, 252] width 20 height 6
type textarea "x"
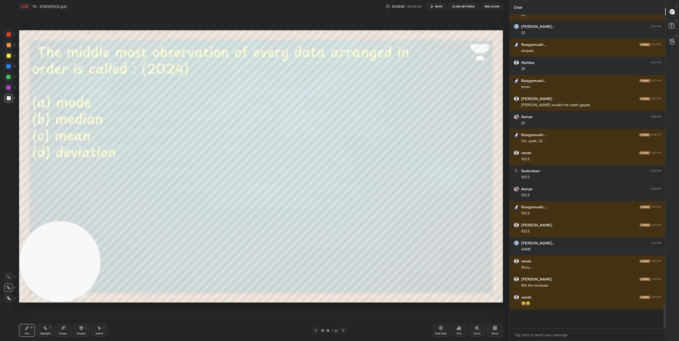
scroll to position [320, 154]
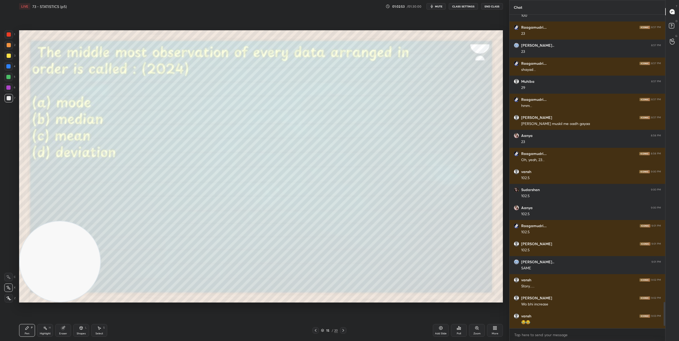
click at [338, 329] on icon at bounding box center [459, 327] width 1 height 3
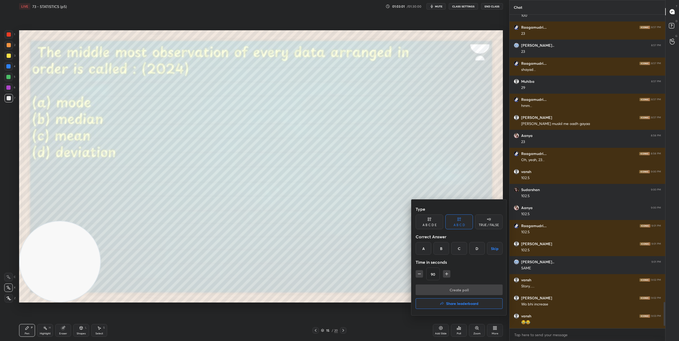
click at [338, 273] on icon "button" at bounding box center [419, 273] width 5 height 5
type input "30"
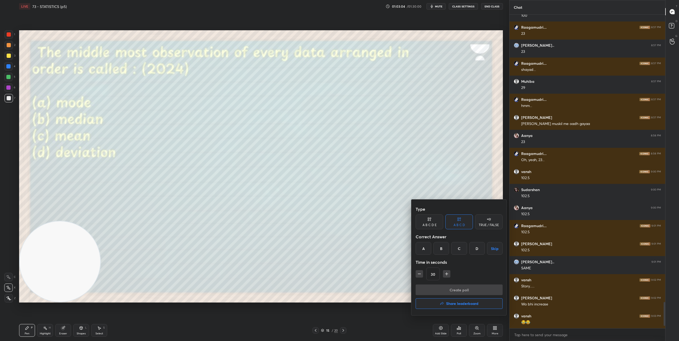
click at [338, 249] on div "B" at bounding box center [442, 248] width 16 height 13
click at [338, 287] on button "Create poll" at bounding box center [459, 290] width 87 height 11
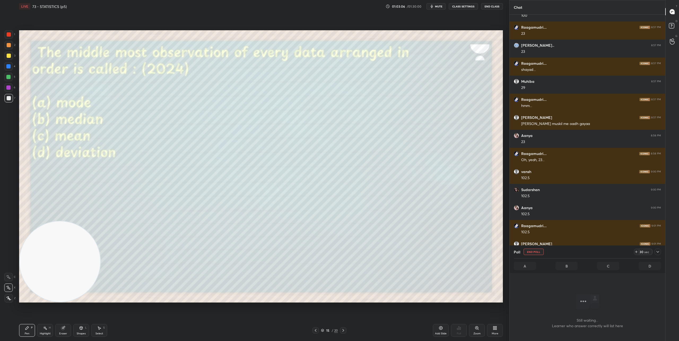
scroll to position [297, 154]
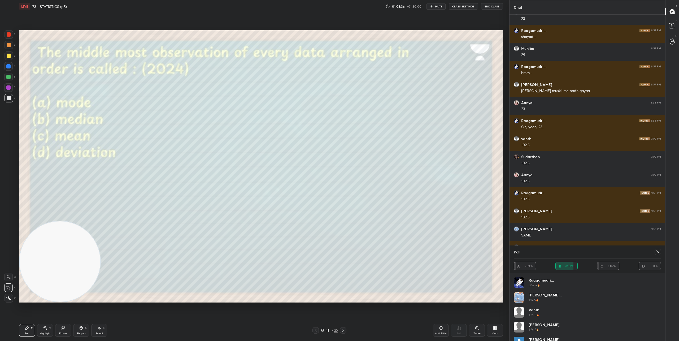
click at [316, 328] on icon at bounding box center [316, 330] width 4 height 4
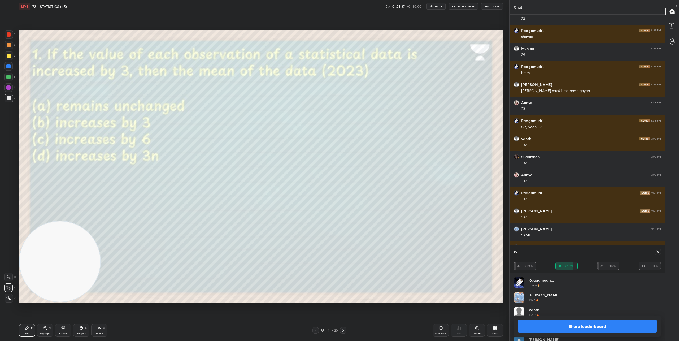
click at [316, 328] on icon at bounding box center [316, 330] width 4 height 4
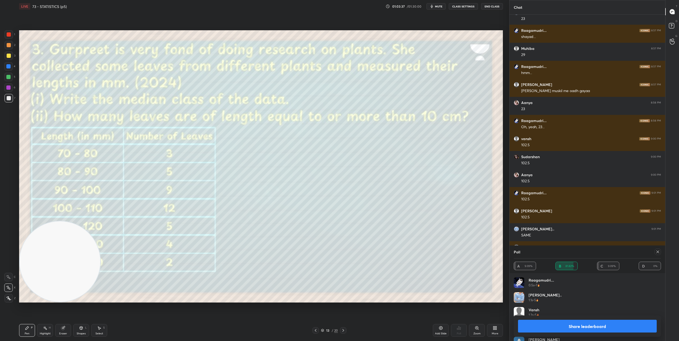
click at [316, 328] on icon at bounding box center [316, 330] width 4 height 4
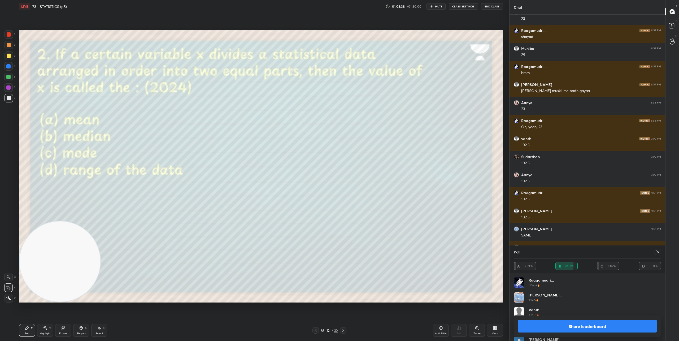
click at [316, 328] on icon at bounding box center [316, 330] width 4 height 4
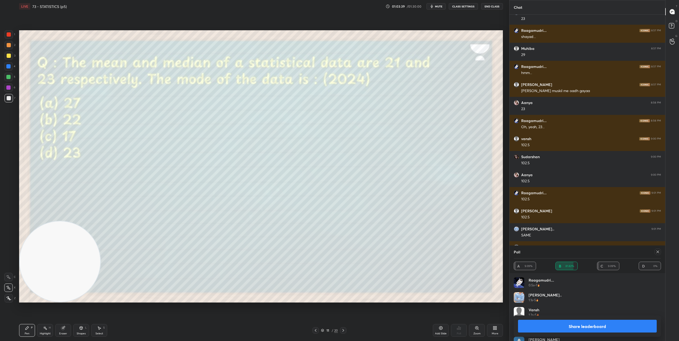
click at [338, 330] on icon at bounding box center [343, 330] width 4 height 4
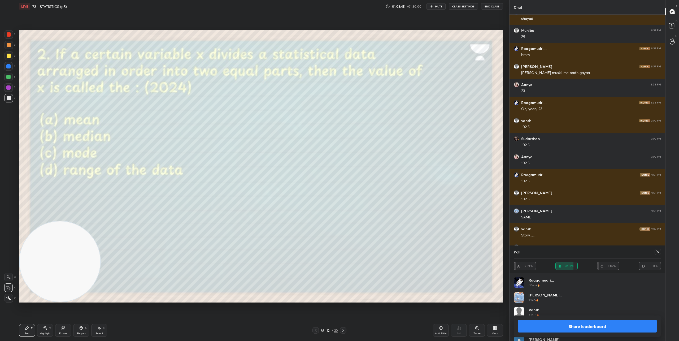
click at [338, 331] on icon at bounding box center [343, 330] width 4 height 4
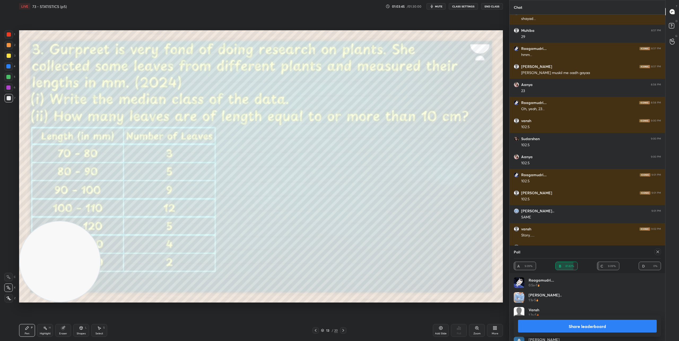
click at [338, 331] on icon at bounding box center [343, 330] width 4 height 4
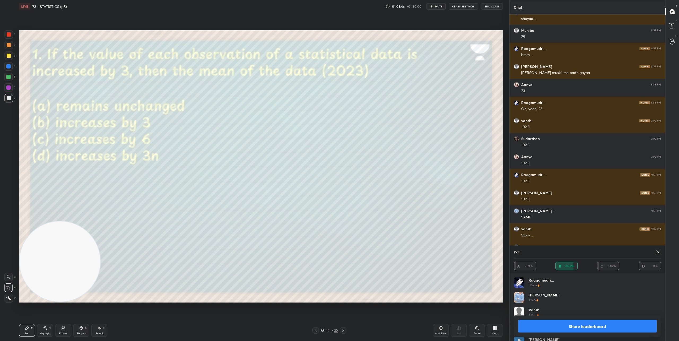
click at [338, 331] on icon at bounding box center [343, 330] width 4 height 4
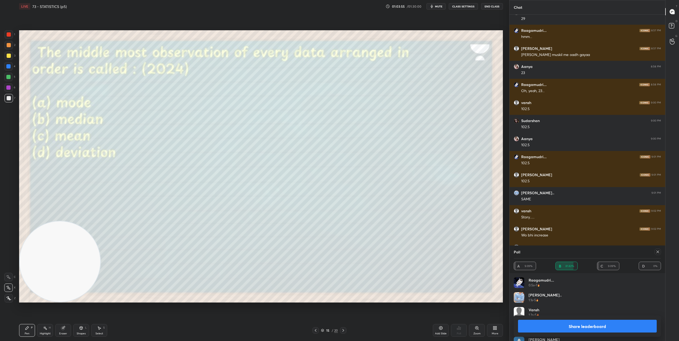
scroll to position [3511, 0]
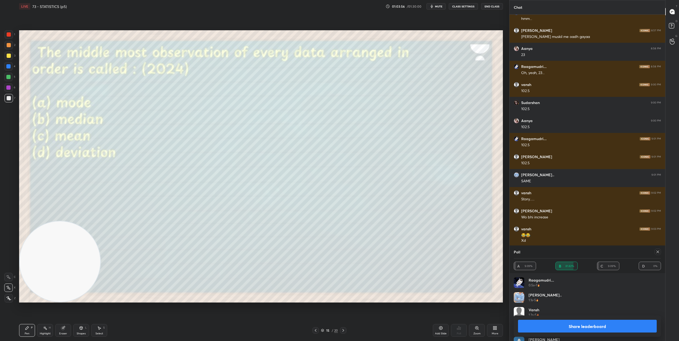
click at [338, 328] on button "Share leaderboard" at bounding box center [587, 326] width 139 height 13
type textarea "x"
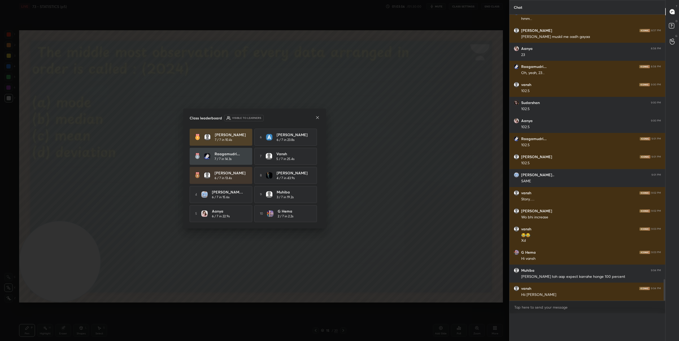
scroll to position [3503, 0]
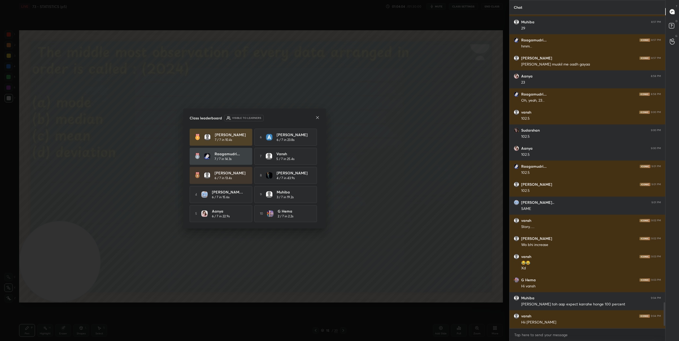
click at [318, 117] on icon at bounding box center [318, 117] width 4 height 4
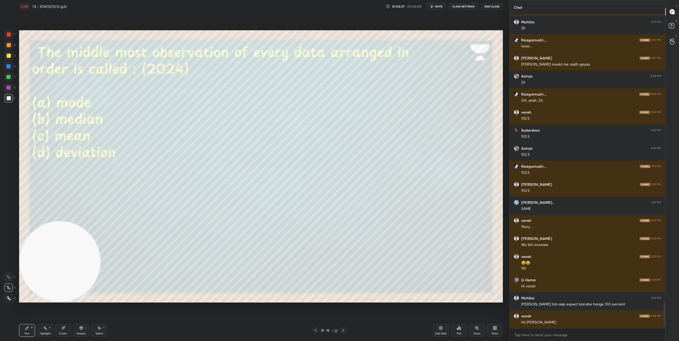
click at [338, 330] on icon at bounding box center [343, 330] width 4 height 4
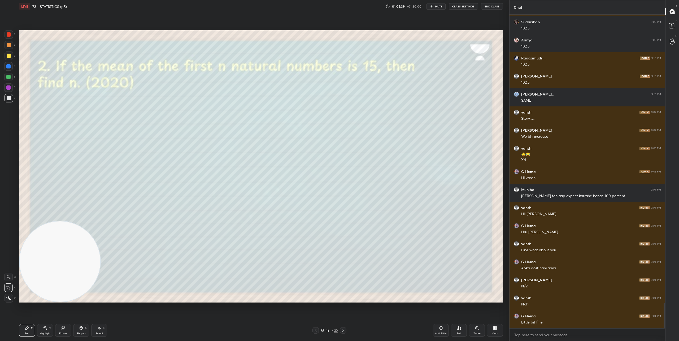
scroll to position [3597, 0]
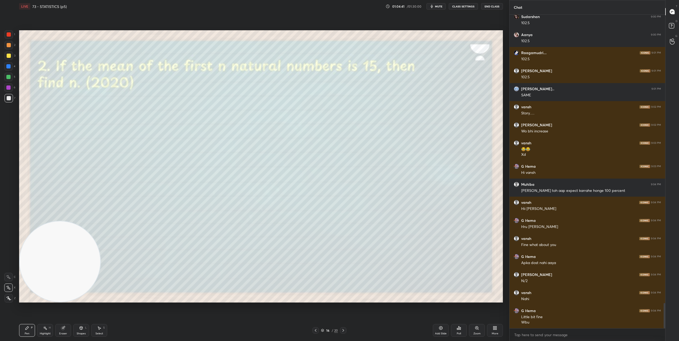
click at [338, 331] on div "Poll" at bounding box center [459, 330] width 16 height 13
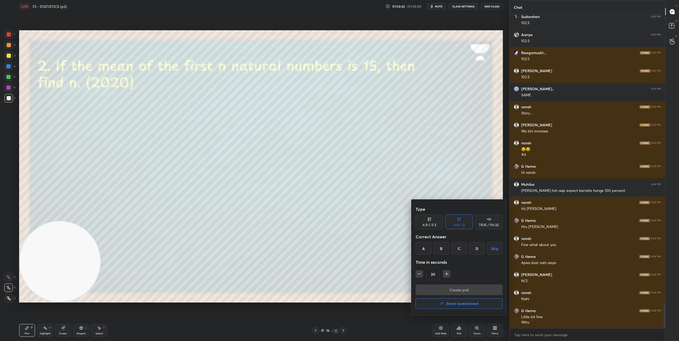
drag, startPoint x: 461, startPoint y: 251, endPoint x: 455, endPoint y: 260, distance: 11.6
click at [338, 251] on div "C" at bounding box center [459, 248] width 16 height 13
click at [338, 274] on icon "button" at bounding box center [446, 273] width 5 height 5
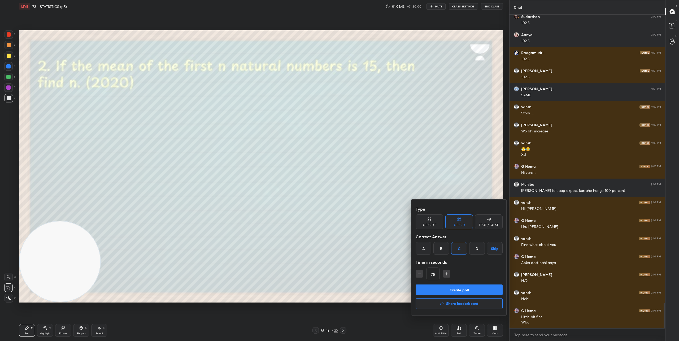
click at [338, 274] on icon "button" at bounding box center [446, 273] width 5 height 5
click at [338, 274] on icon "button" at bounding box center [449, 273] width 5 height 5
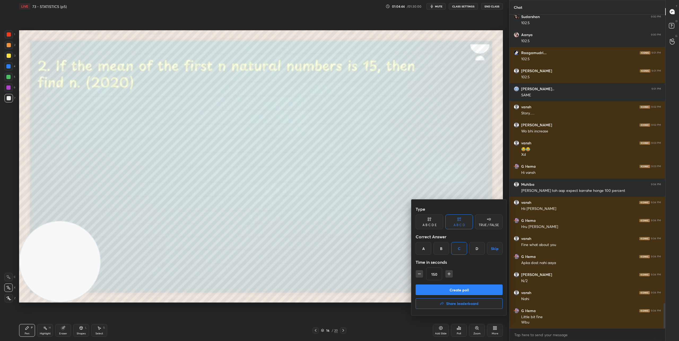
click at [338, 274] on icon "button" at bounding box center [449, 273] width 5 height 5
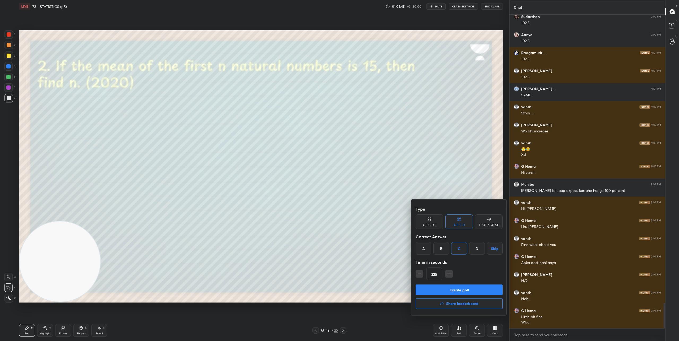
click at [338, 274] on icon "button" at bounding box center [449, 273] width 5 height 5
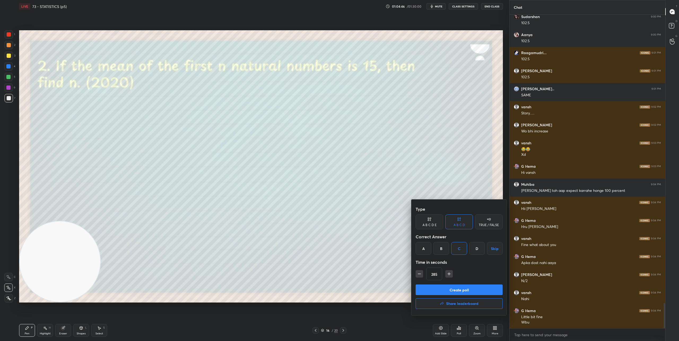
type input "300"
click at [338, 288] on button "Create poll" at bounding box center [459, 290] width 87 height 11
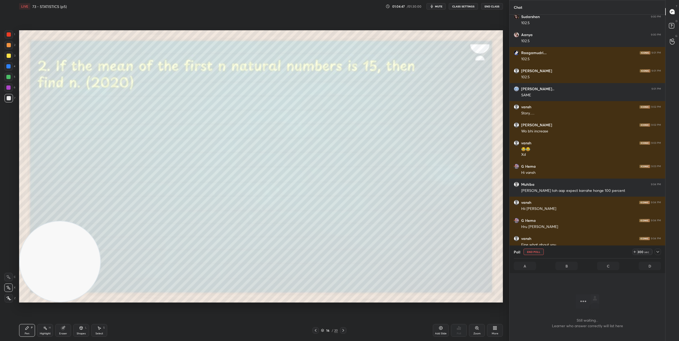
scroll to position [2, 2]
click at [338, 252] on icon at bounding box center [658, 252] width 4 height 4
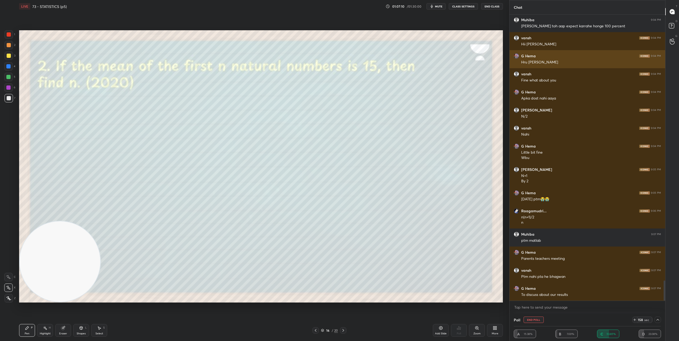
scroll to position [3780, 0]
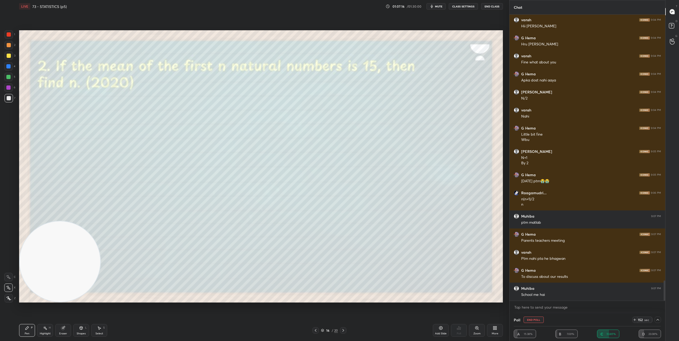
click at [338, 320] on icon at bounding box center [658, 320] width 4 height 4
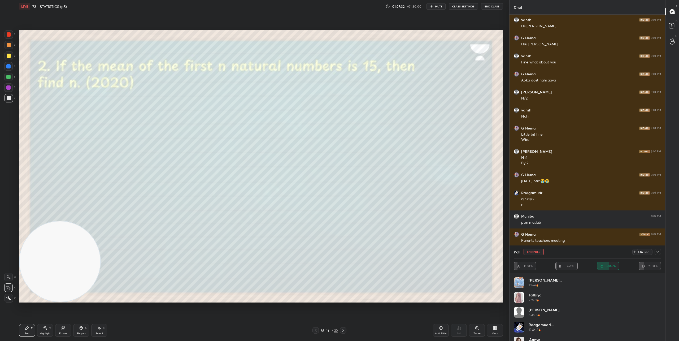
scroll to position [40, 0]
click at [338, 253] on icon at bounding box center [658, 252] width 4 height 4
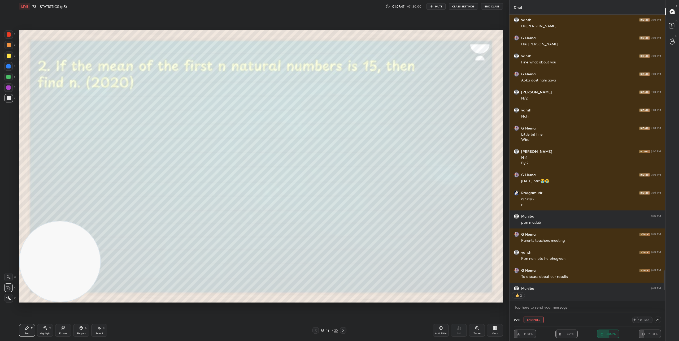
scroll to position [2, 2]
click at [338, 331] on icon at bounding box center [343, 330] width 4 height 4
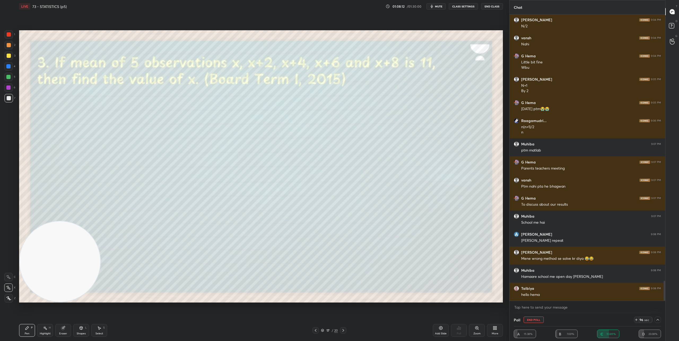
scroll to position [3870, 0]
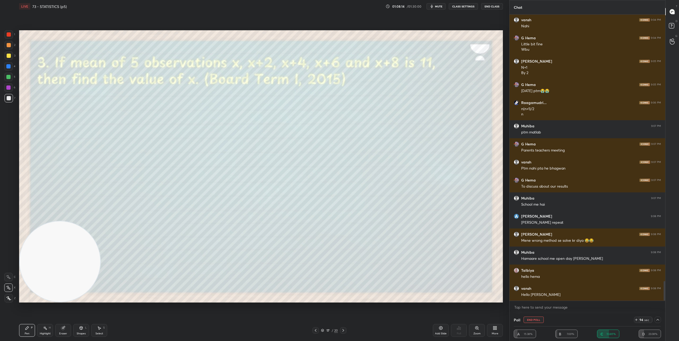
click at [338, 319] on button "End Poll" at bounding box center [534, 320] width 20 height 6
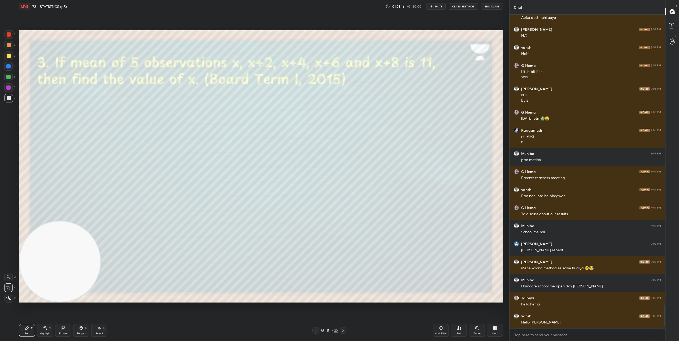
click at [338, 331] on div "Poll" at bounding box center [459, 330] width 16 height 13
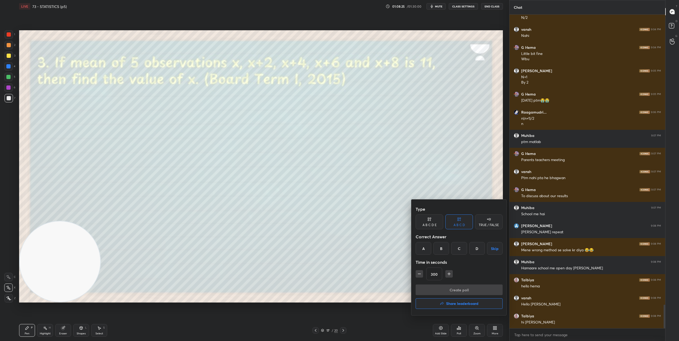
click at [338, 252] on div "C" at bounding box center [459, 248] width 16 height 13
drag, startPoint x: 464, startPoint y: 287, endPoint x: 464, endPoint y: 283, distance: 4.5
click at [338, 287] on button "Create poll" at bounding box center [459, 290] width 87 height 11
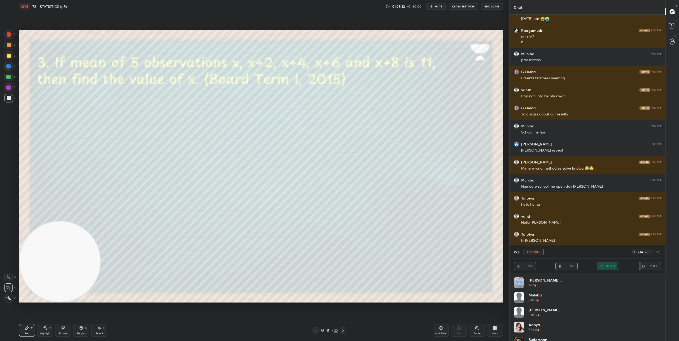
scroll to position [3960, 0]
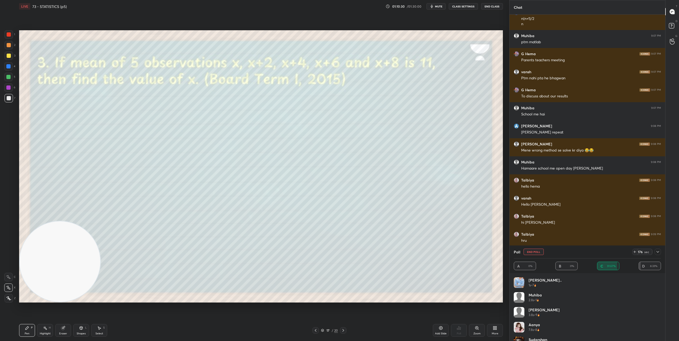
click at [338, 330] on icon at bounding box center [343, 330] width 4 height 4
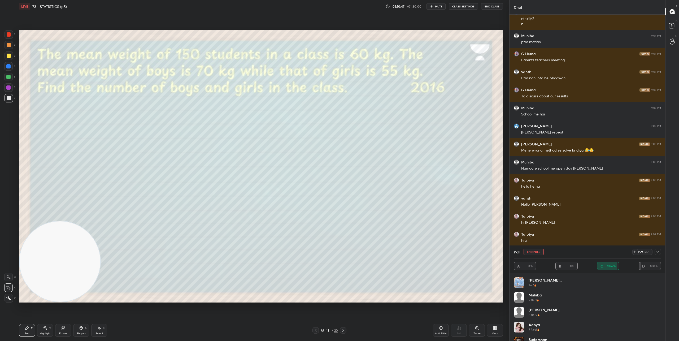
click at [338, 251] on button "End Poll" at bounding box center [534, 252] width 20 height 6
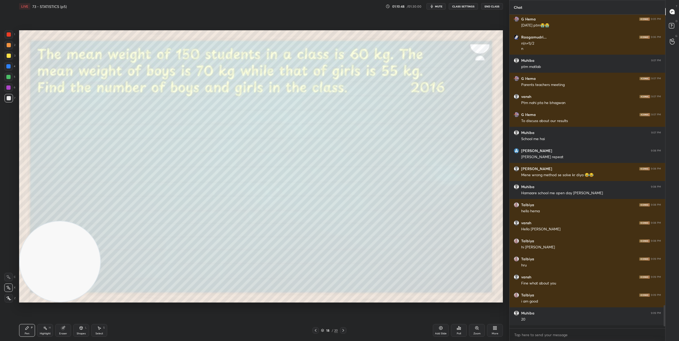
scroll to position [3934, 0]
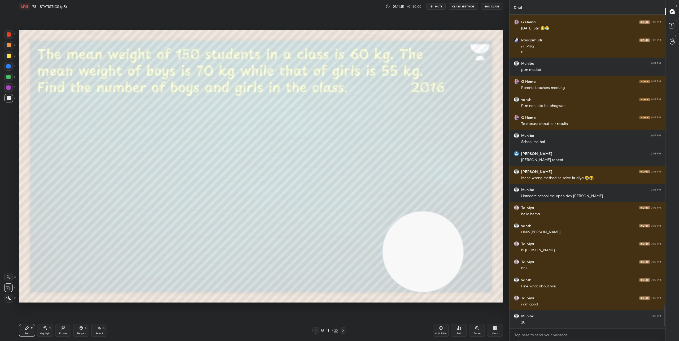
drag, startPoint x: 72, startPoint y: 258, endPoint x: 492, endPoint y: 261, distance: 419.6
click at [338, 261] on video at bounding box center [423, 252] width 81 height 81
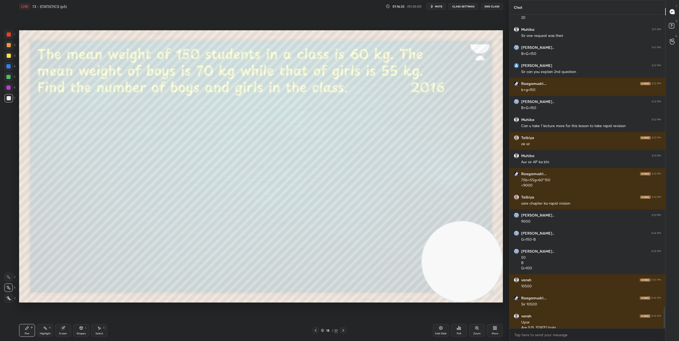
scroll to position [4243, 0]
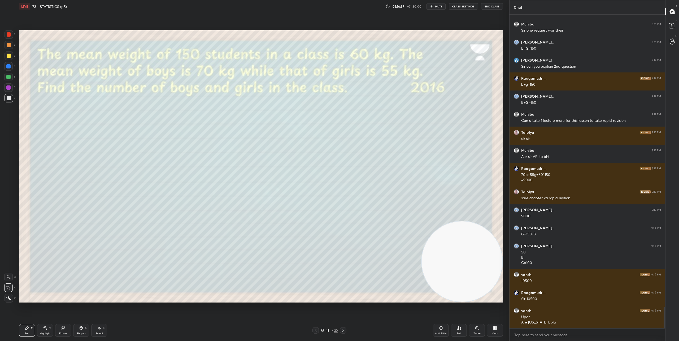
click at [67, 331] on div "Eraser" at bounding box center [63, 330] width 16 height 13
click at [10, 260] on circle at bounding box center [8, 259] width 4 height 4
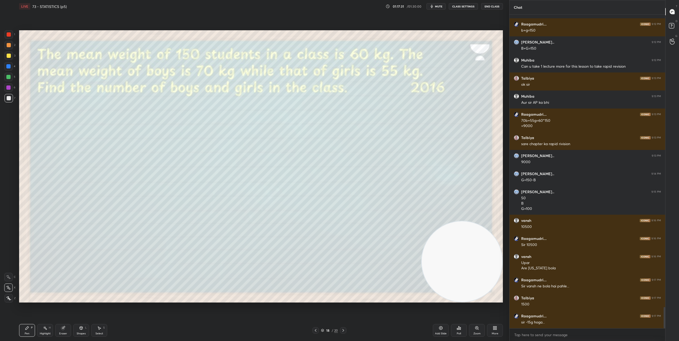
scroll to position [4315, 0]
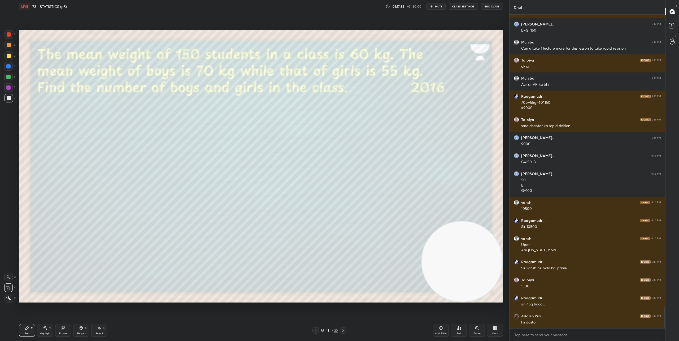
click at [65, 330] on div "Eraser" at bounding box center [63, 330] width 16 height 13
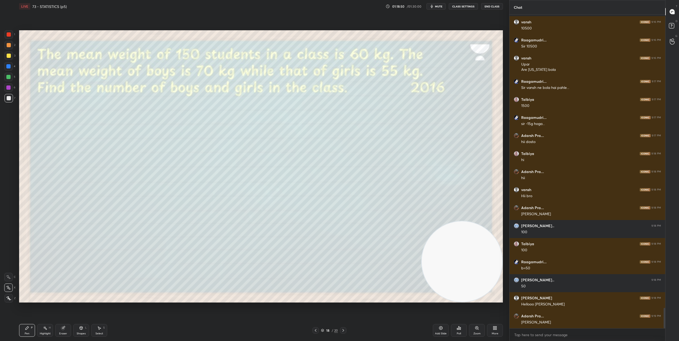
scroll to position [4513, 0]
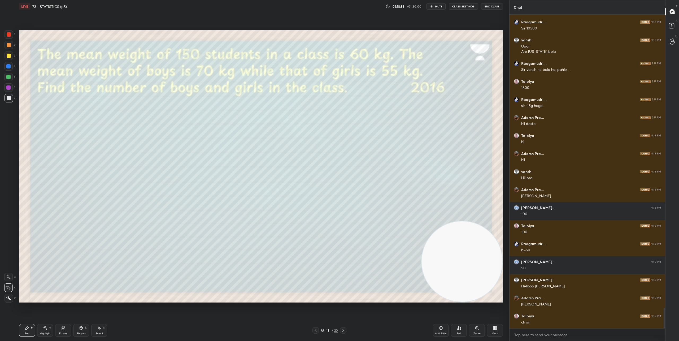
click at [338, 330] on icon at bounding box center [343, 330] width 4 height 4
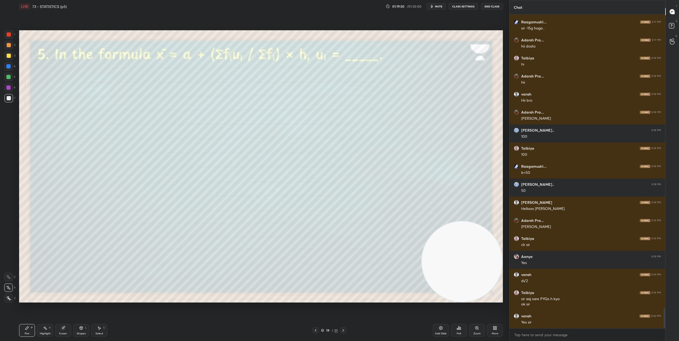
scroll to position [4609, 0]
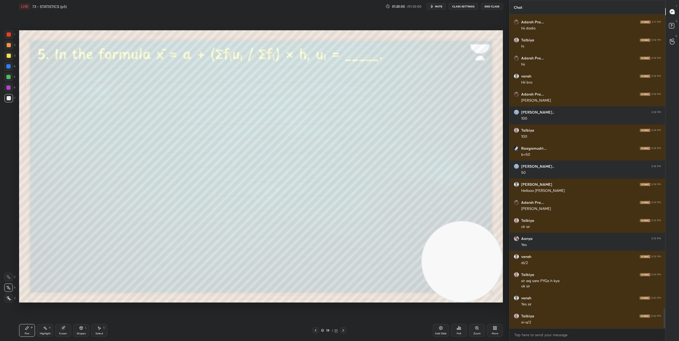
click at [338, 331] on icon at bounding box center [343, 330] width 4 height 4
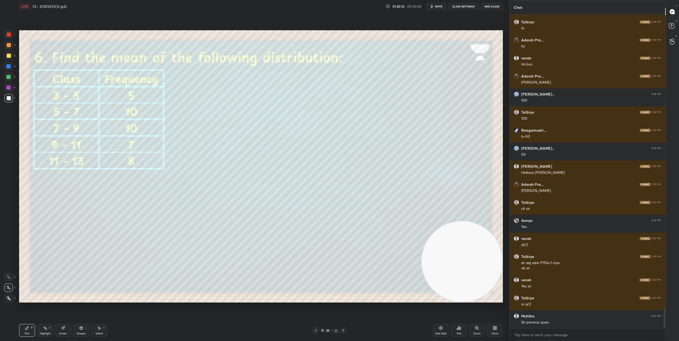
click at [81, 330] on icon at bounding box center [81, 328] width 4 height 4
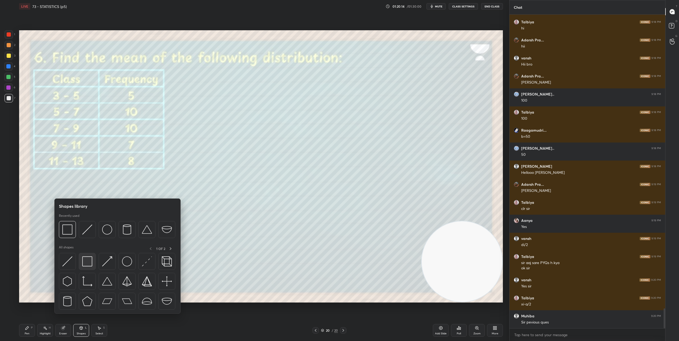
click at [88, 261] on img at bounding box center [87, 261] width 10 height 10
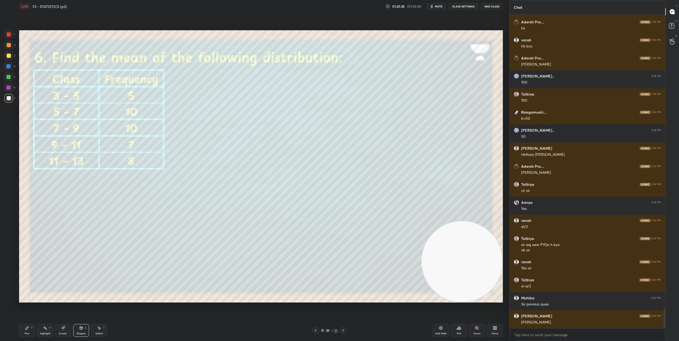
scroll to position [4663, 0]
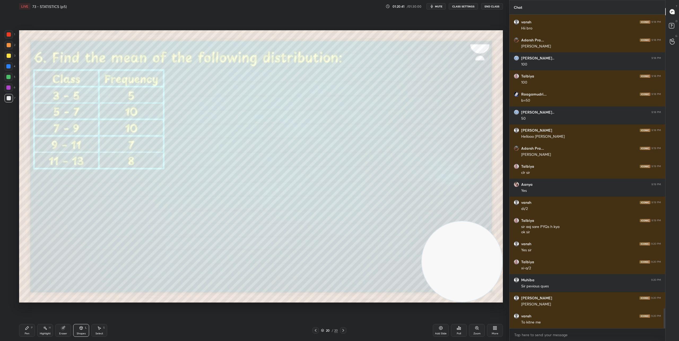
click at [27, 329] on icon at bounding box center [26, 327] width 3 height 3
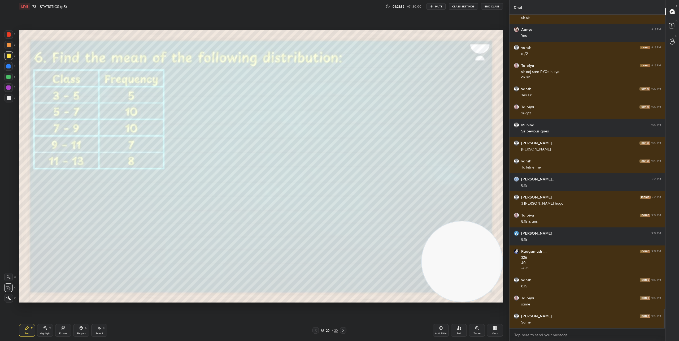
scroll to position [4836, 0]
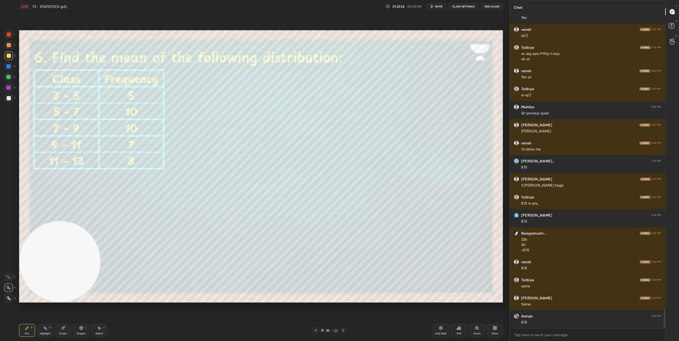
drag, startPoint x: 456, startPoint y: 256, endPoint x: 24, endPoint y: 269, distance: 432.8
click at [24, 269] on video at bounding box center [60, 261] width 81 height 81
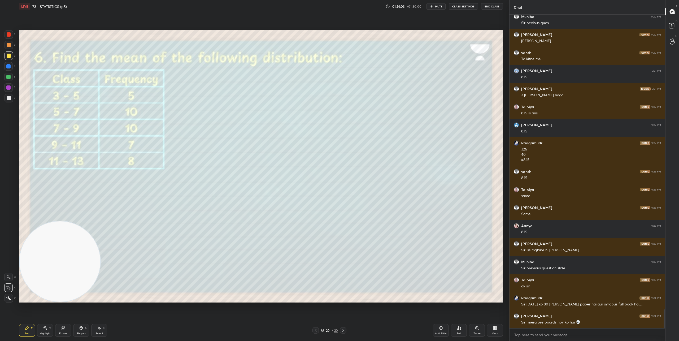
scroll to position [4945, 0]
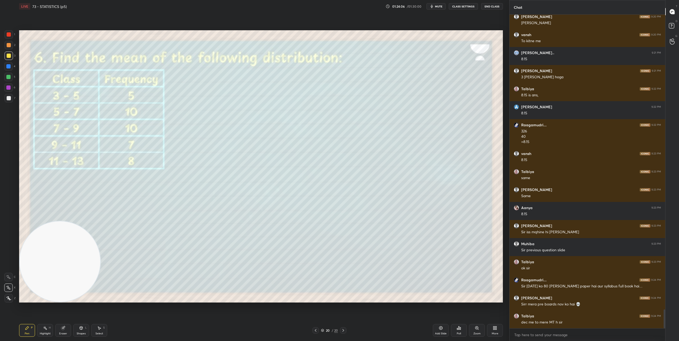
click at [316, 333] on div at bounding box center [316, 330] width 6 height 6
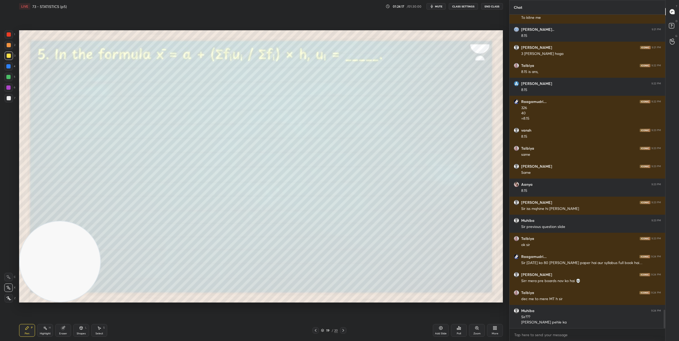
scroll to position [4986, 0]
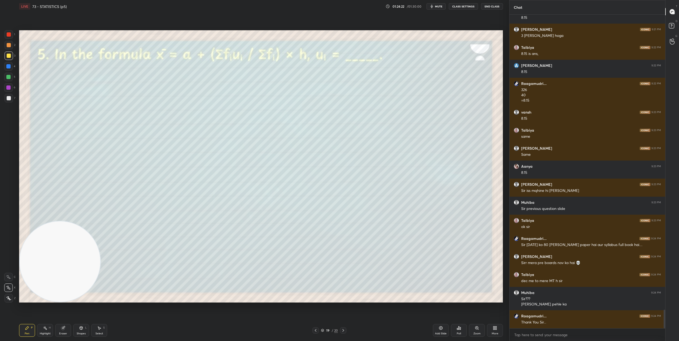
click at [338, 331] on icon at bounding box center [344, 330] width 2 height 3
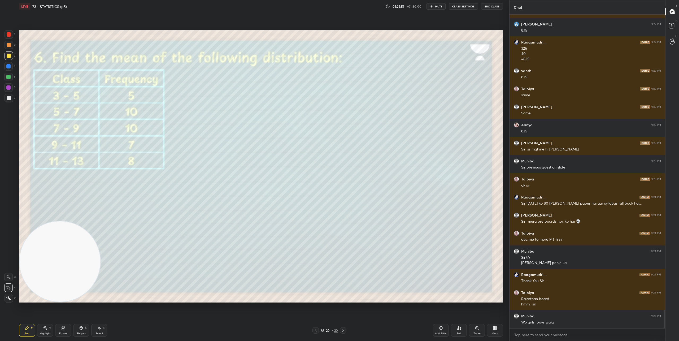
scroll to position [5047, 0]
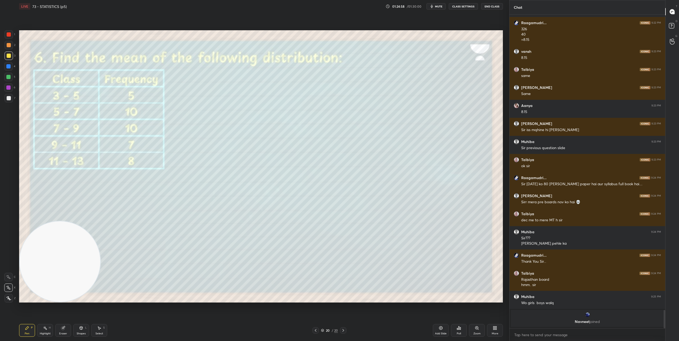
click at [316, 330] on icon at bounding box center [316, 330] width 2 height 3
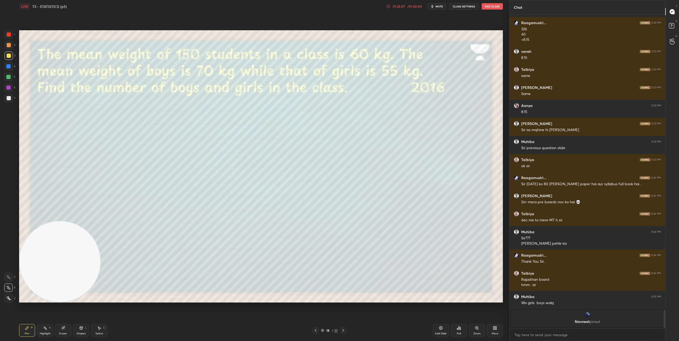
click at [338, 329] on div "Poll" at bounding box center [459, 330] width 16 height 13
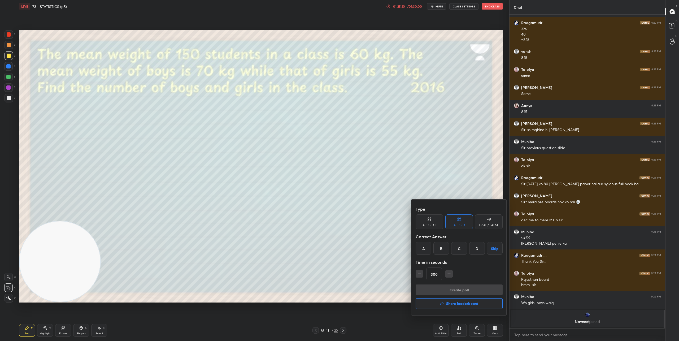
click at [338, 303] on h4 "Share leaderboard" at bounding box center [462, 304] width 32 height 4
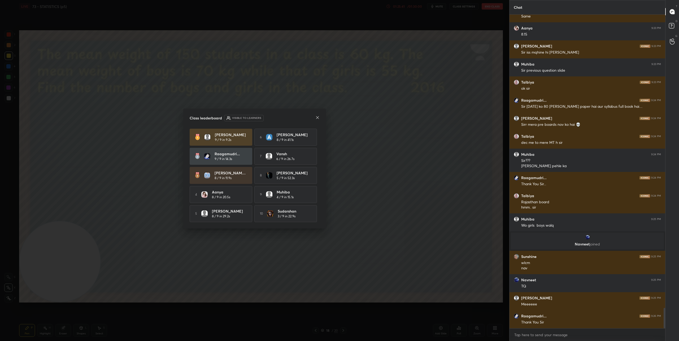
scroll to position [4495, 0]
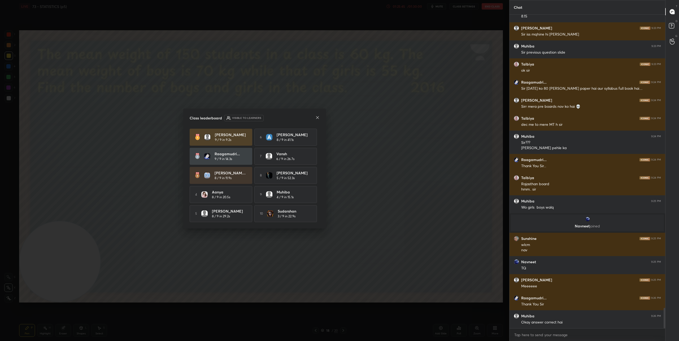
click at [318, 117] on icon at bounding box center [318, 117] width 4 height 4
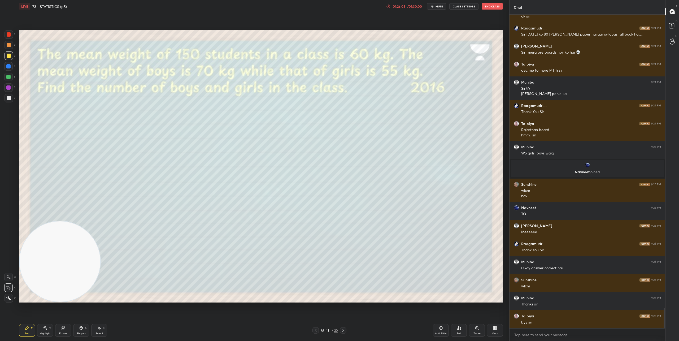
scroll to position [4567, 0]
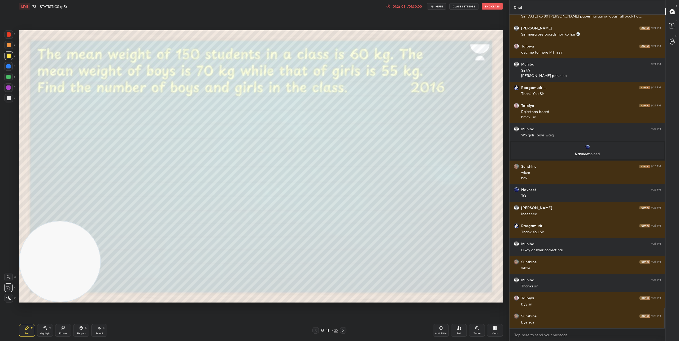
click at [338, 6] on button "End Class" at bounding box center [492, 6] width 21 height 6
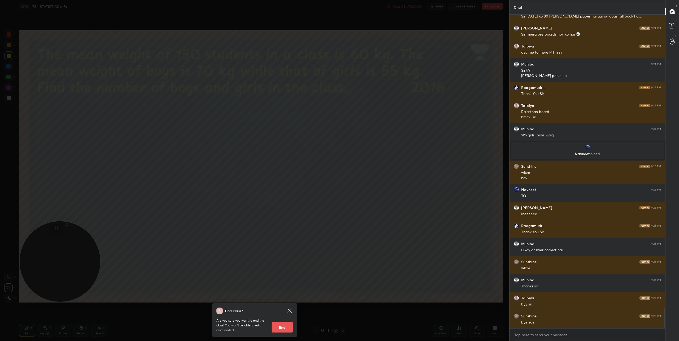
click at [284, 328] on button "End" at bounding box center [282, 327] width 21 height 11
type textarea "x"
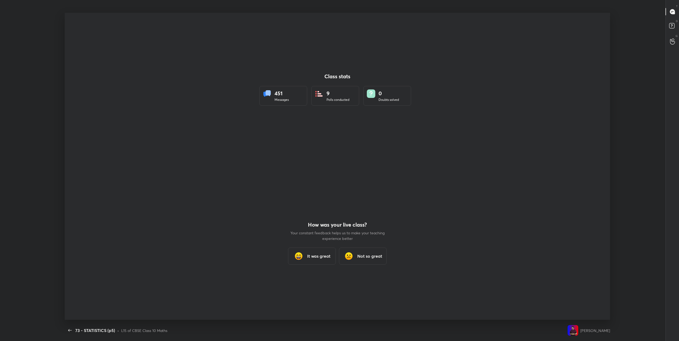
scroll to position [26233, 25865]
click at [315, 258] on h3 "It was great" at bounding box center [318, 256] width 23 height 6
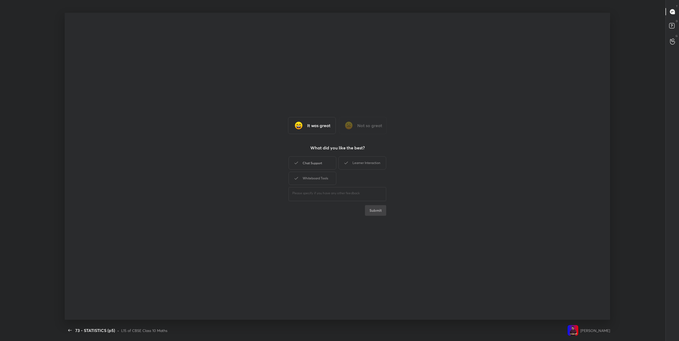
drag, startPoint x: 309, startPoint y: 166, endPoint x: 324, endPoint y: 165, distance: 15.2
click at [309, 166] on div "Chat Support" at bounding box center [313, 162] width 48 height 13
click at [338, 163] on div "Learner Interaction" at bounding box center [363, 162] width 48 height 13
click at [325, 181] on div "Whiteboard Tools" at bounding box center [313, 178] width 48 height 13
click at [338, 212] on button "Submit" at bounding box center [375, 210] width 21 height 11
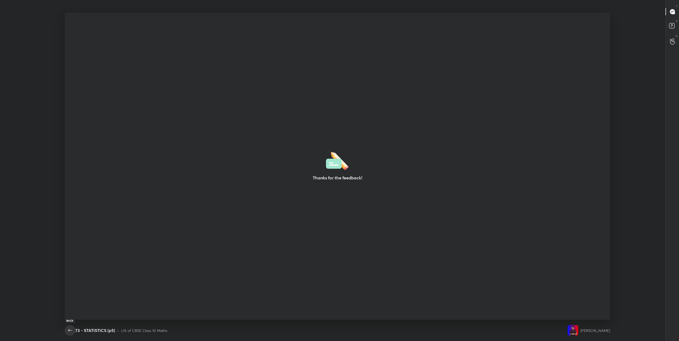
click at [71, 329] on icon "button" at bounding box center [70, 330] width 6 height 6
